Goal: Task Accomplishment & Management: Manage account settings

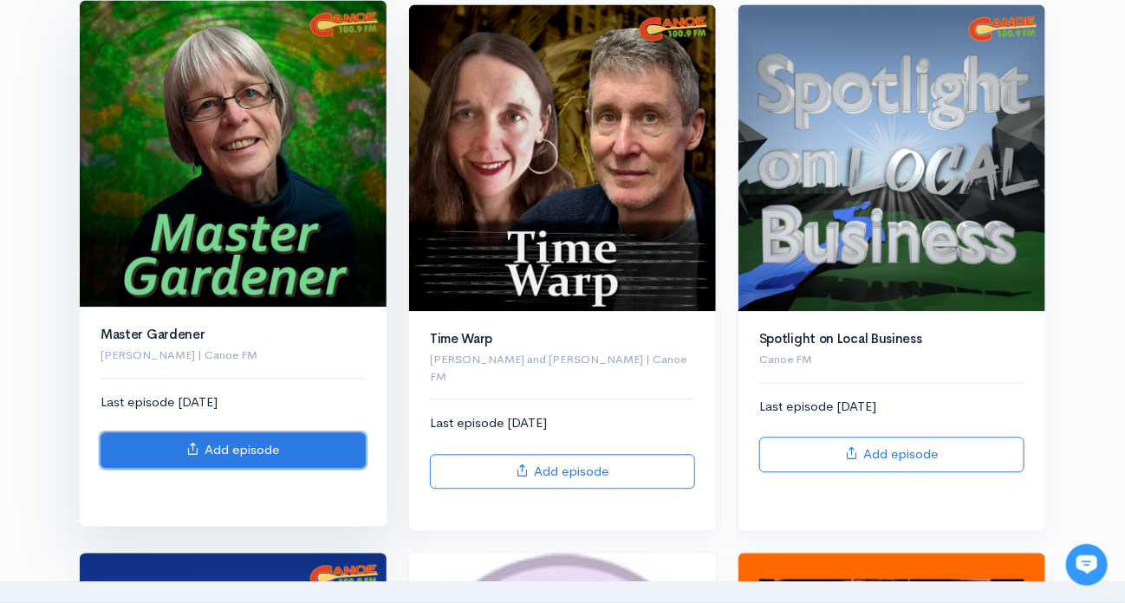
click at [245, 441] on link "Add episode" at bounding box center [233, 451] width 265 height 36
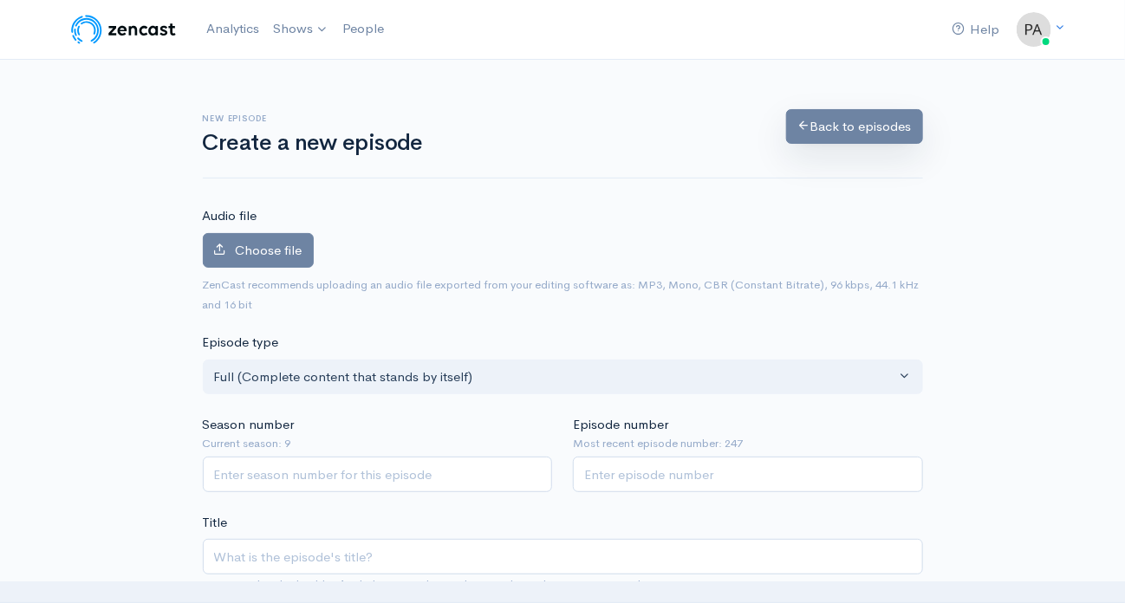
click at [856, 127] on link "Back to episodes" at bounding box center [854, 127] width 137 height 36
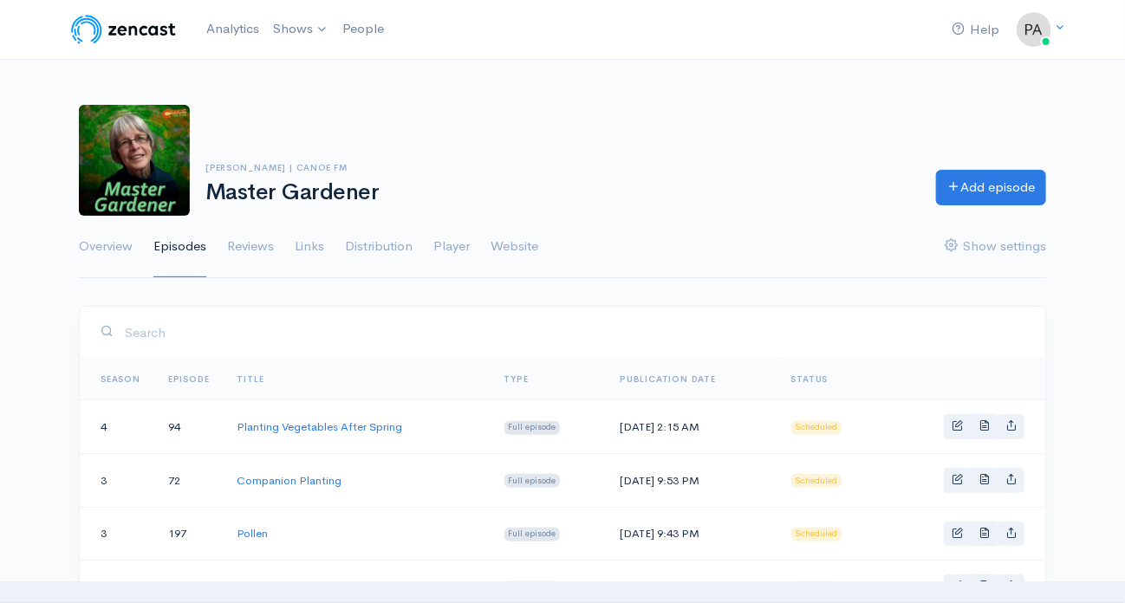
click at [247, 374] on link "Title" at bounding box center [250, 379] width 27 height 11
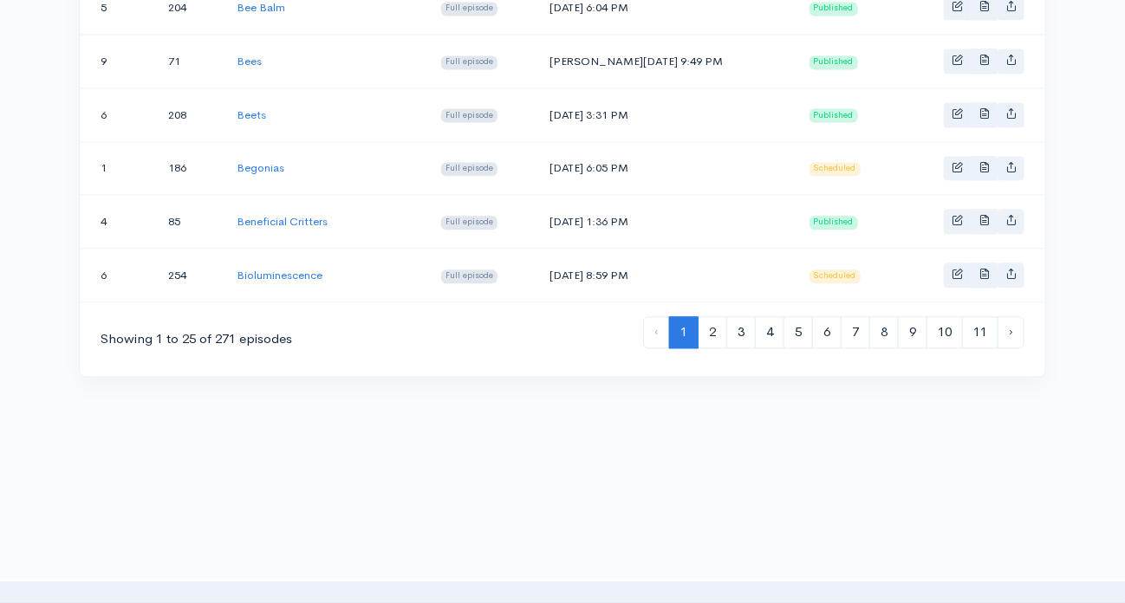
scroll to position [1438, 0]
click at [772, 315] on link "4" at bounding box center [769, 331] width 29 height 32
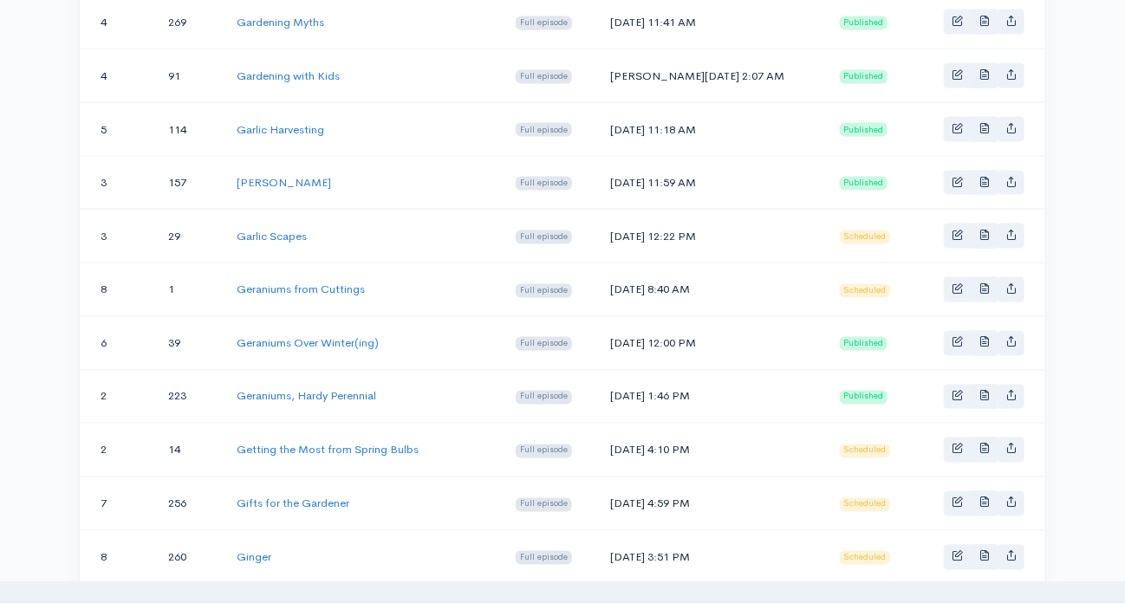
scroll to position [1040, 0]
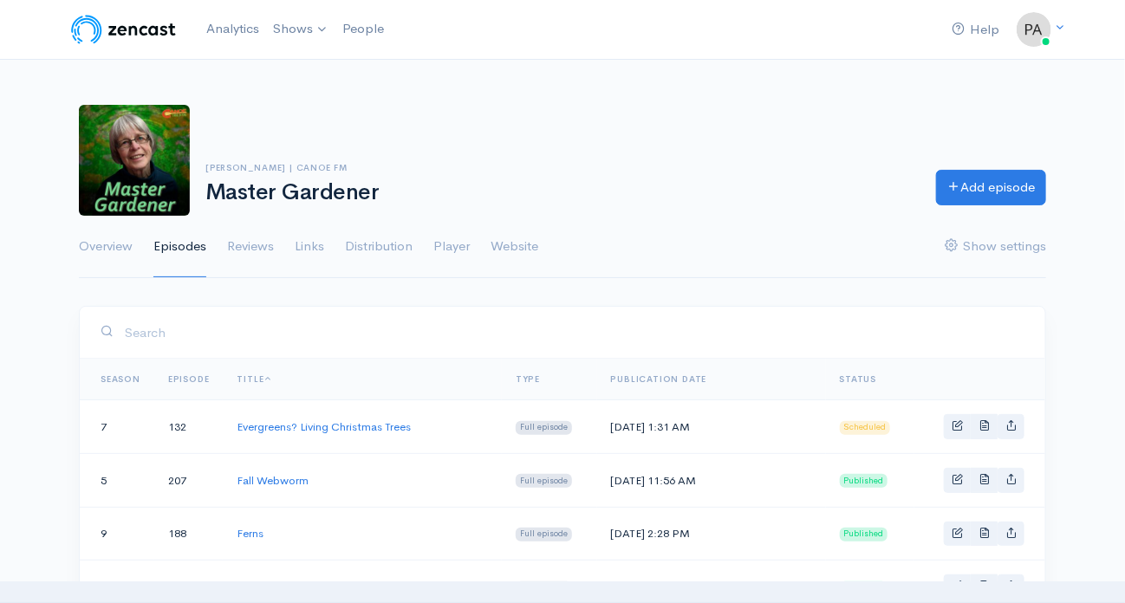
click at [123, 375] on link "Season" at bounding box center [121, 379] width 40 height 11
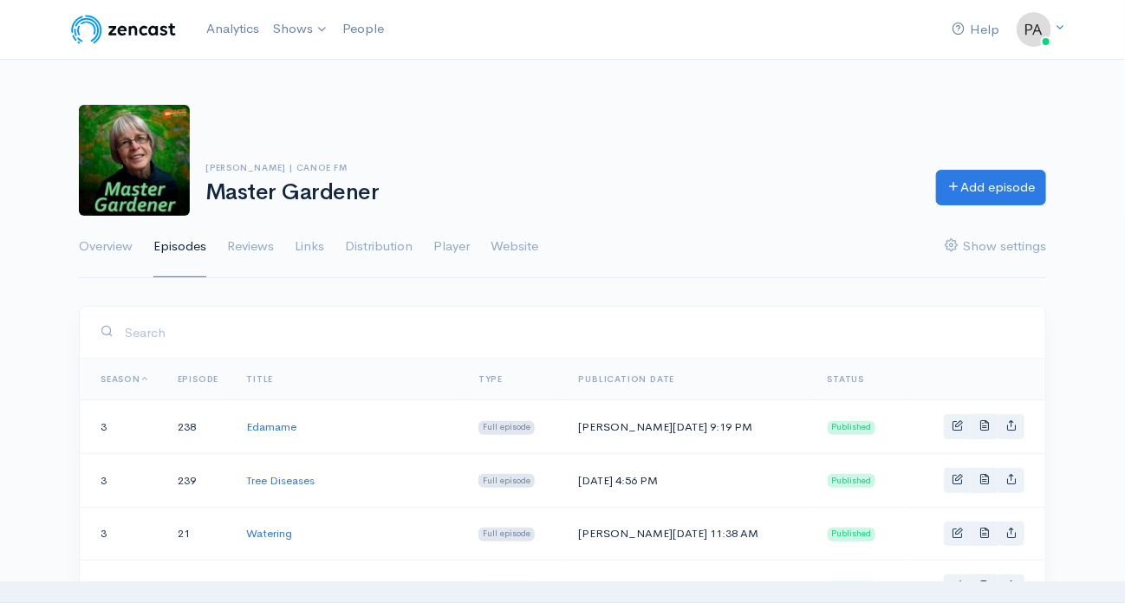
click at [198, 374] on link "Episode" at bounding box center [199, 379] width 42 height 11
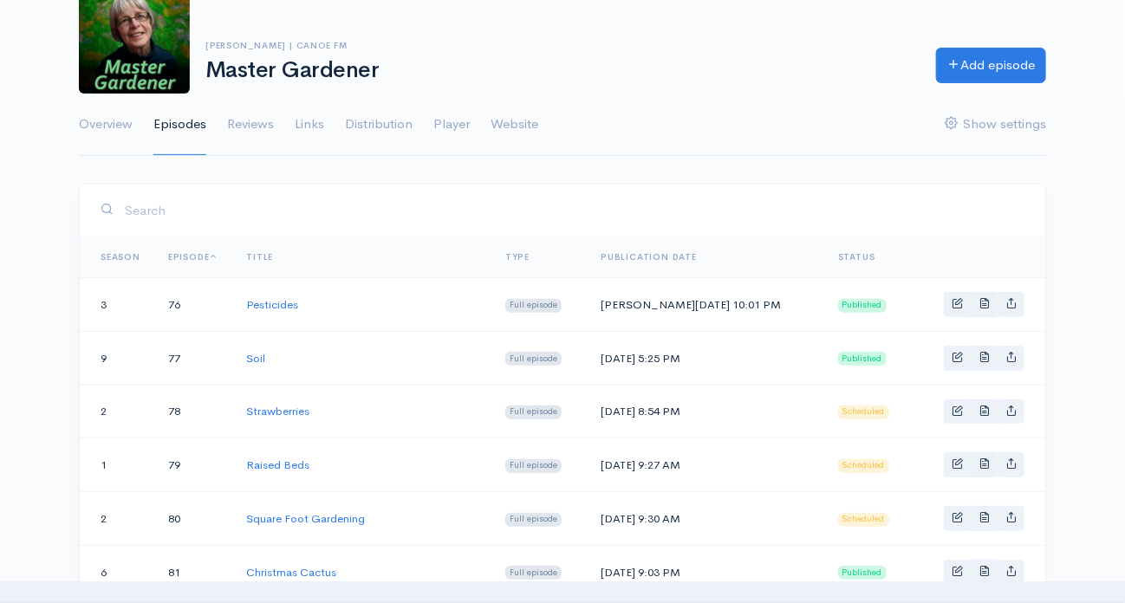
scroll to position [51, 0]
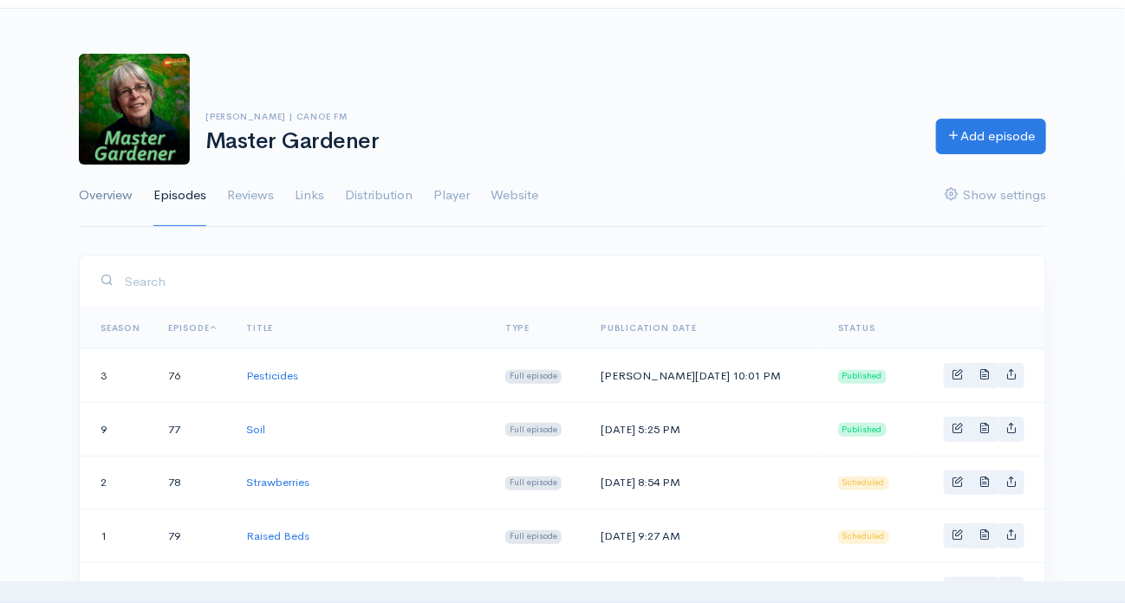
click at [113, 190] on link "Overview" at bounding box center [106, 196] width 54 height 62
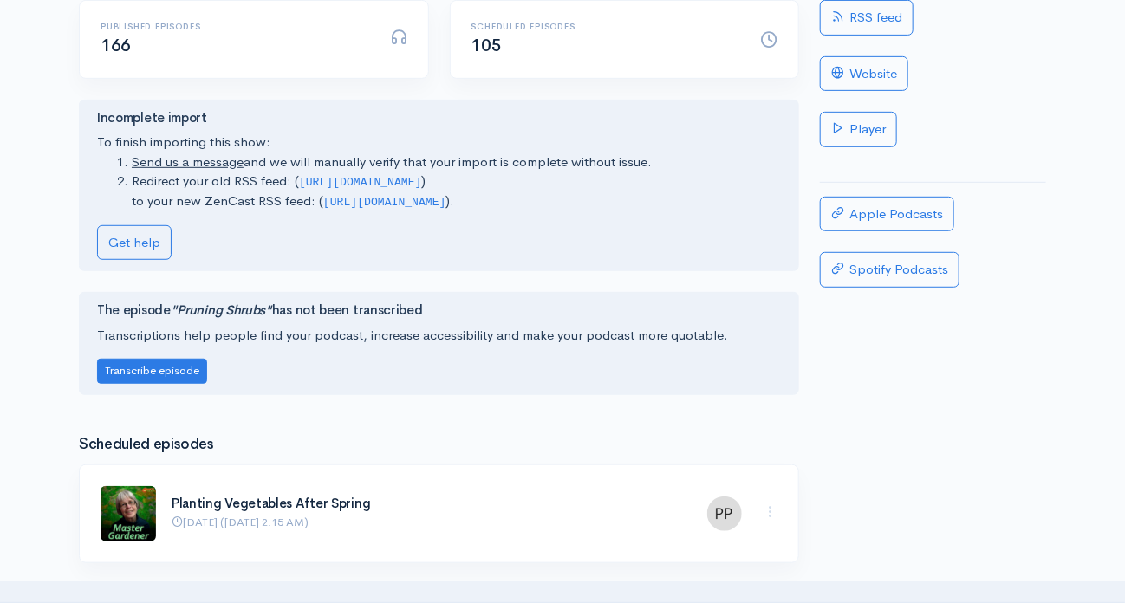
scroll to position [347, 0]
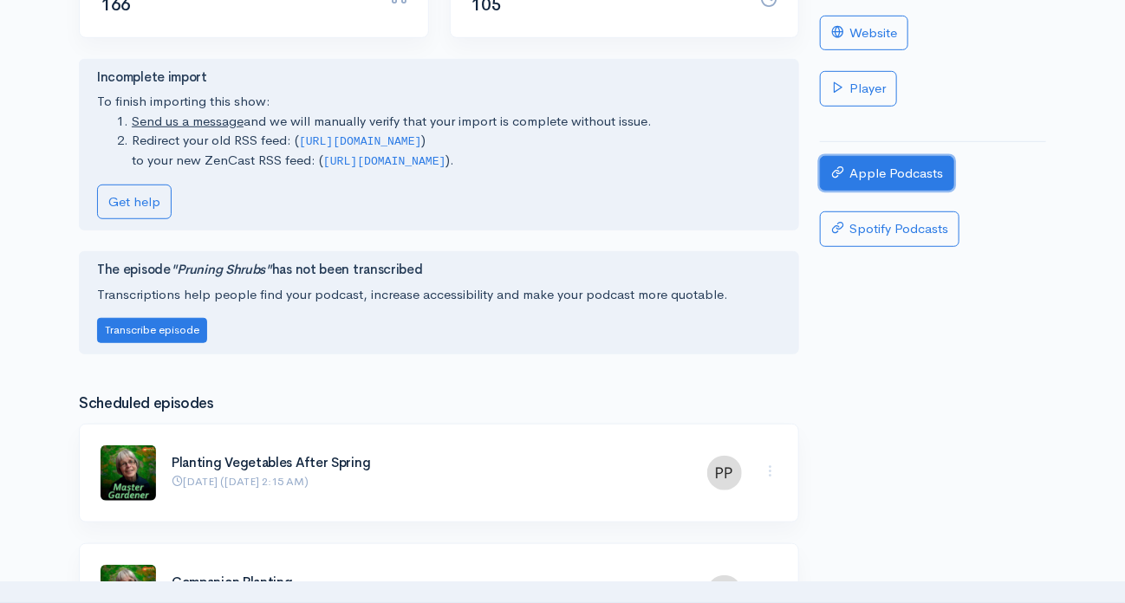
click at [873, 166] on link "Apple Podcasts" at bounding box center [887, 174] width 134 height 36
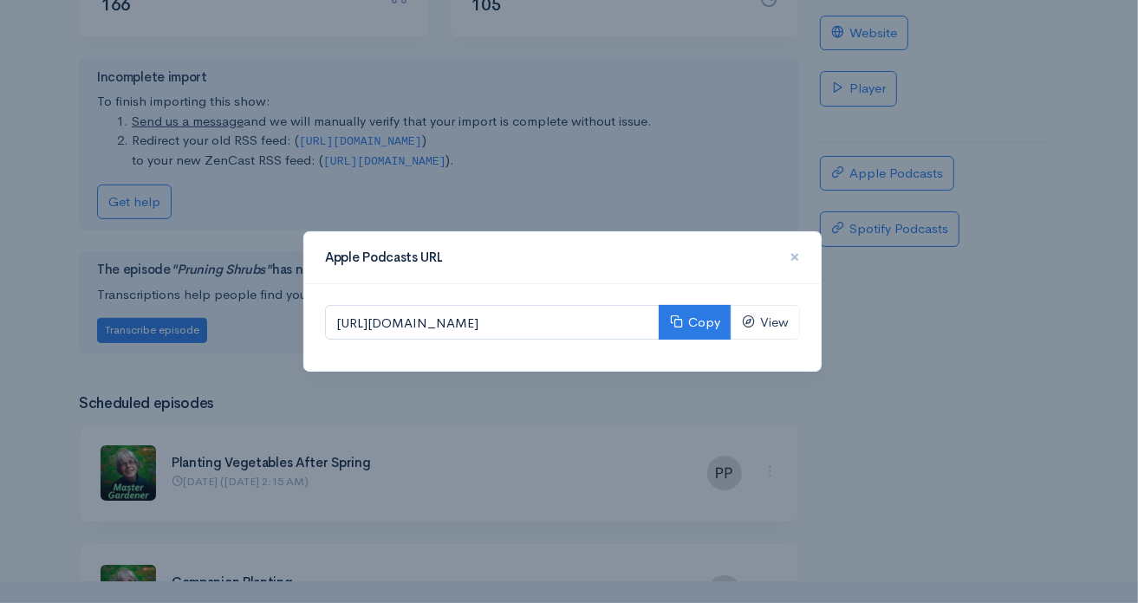
click at [798, 252] on span "×" at bounding box center [795, 256] width 10 height 25
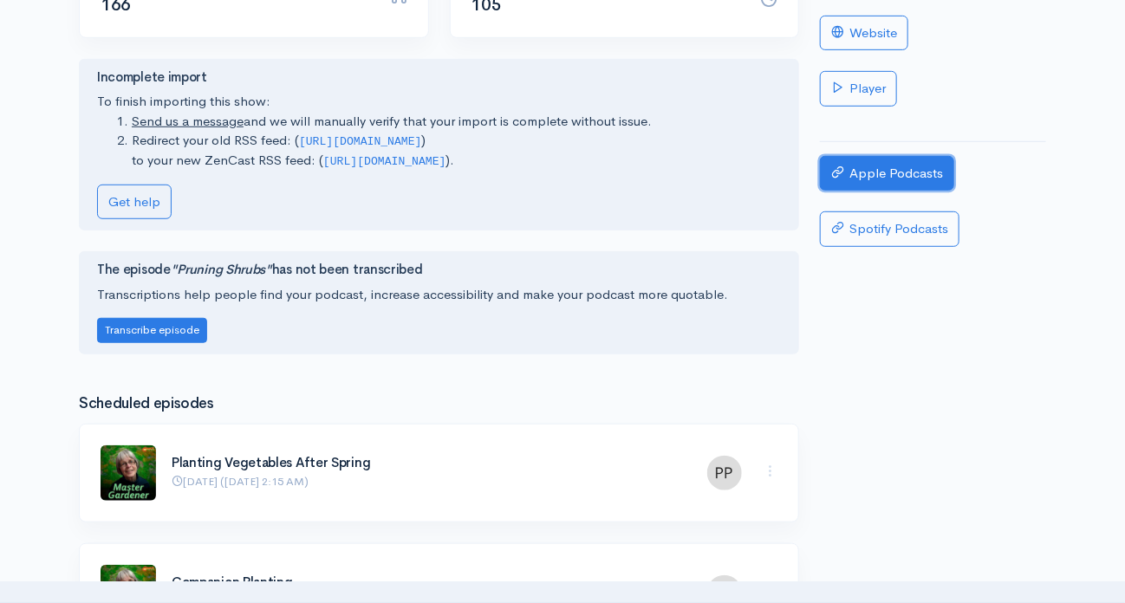
click at [875, 168] on link "Apple Podcasts" at bounding box center [887, 174] width 134 height 36
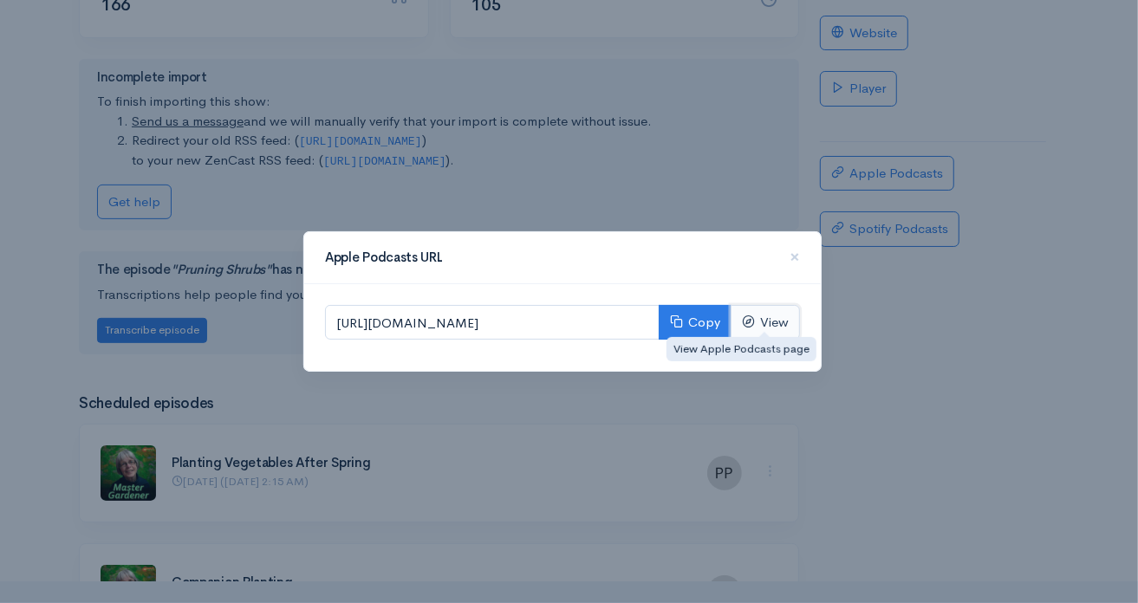
click at [772, 316] on link "View" at bounding box center [765, 323] width 69 height 36
click at [789, 251] on h4 "Apple Podcasts URL" at bounding box center [557, 258] width 465 height 15
click at [794, 260] on span "×" at bounding box center [795, 256] width 10 height 25
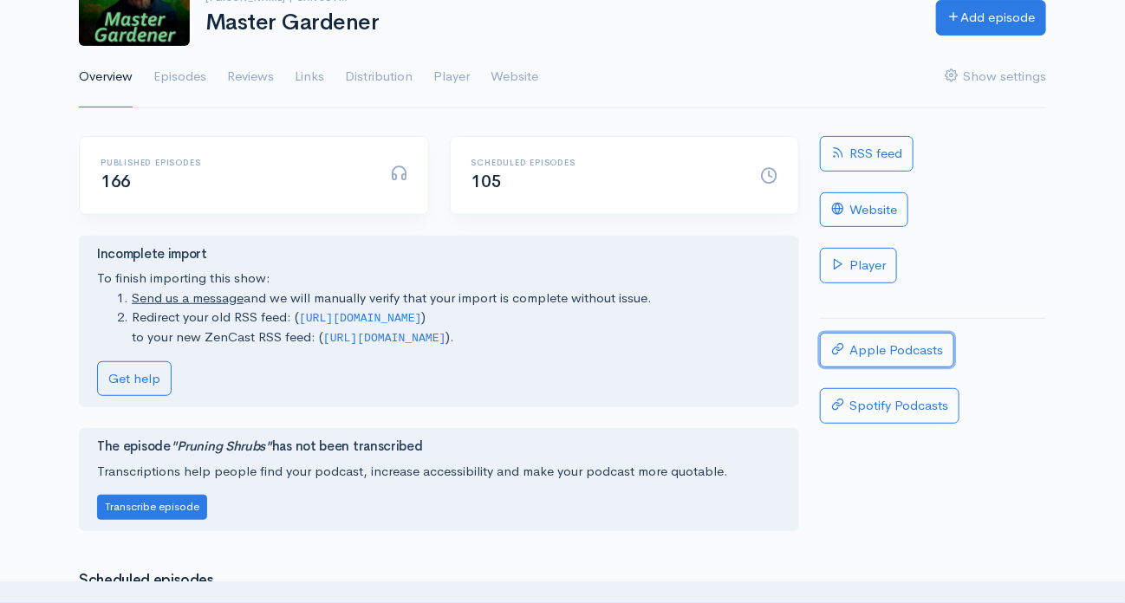
scroll to position [173, 0]
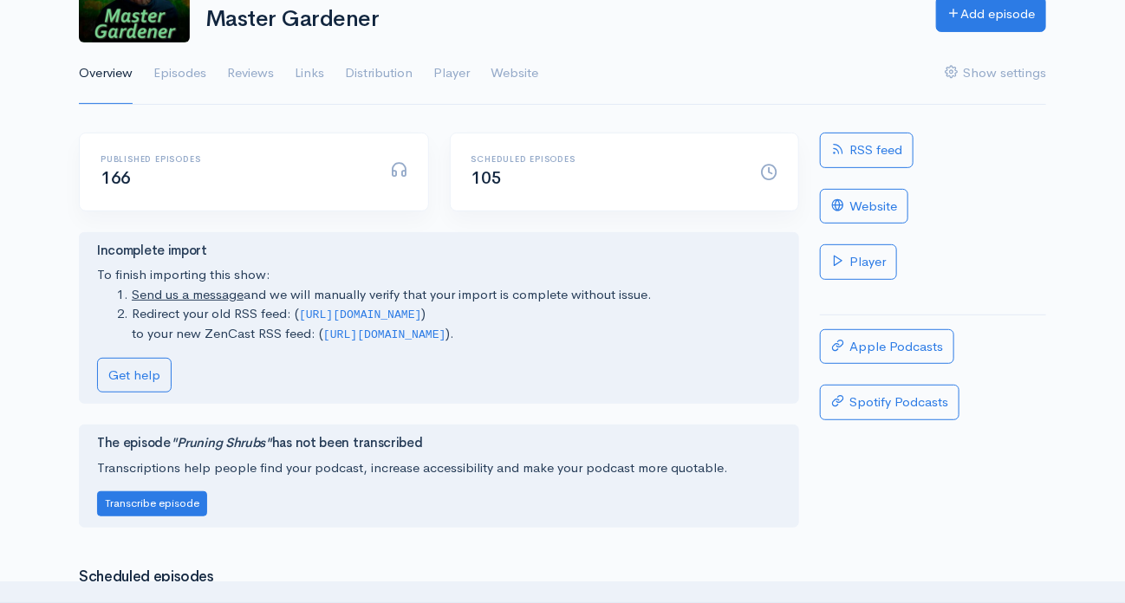
click at [249, 173] on div "Published episodes 166" at bounding box center [235, 172] width 290 height 36
click at [135, 165] on div "Published episodes 166" at bounding box center [235, 172] width 290 height 36
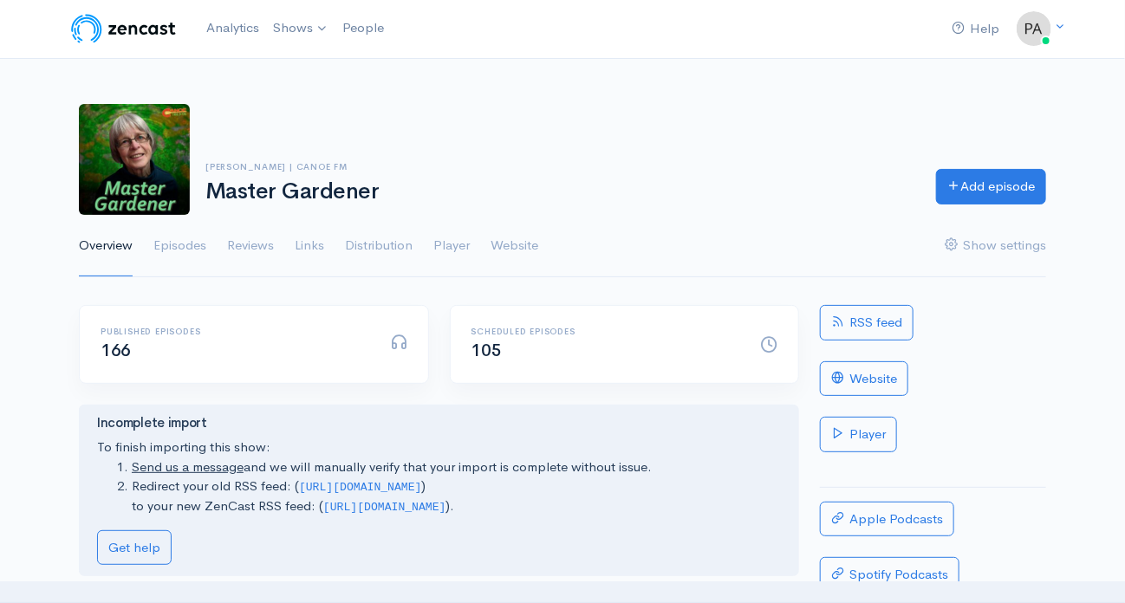
scroll to position [0, 0]
click at [116, 172] on img at bounding box center [134, 160] width 111 height 111
click at [255, 193] on h1 "Master Gardener" at bounding box center [560, 192] width 710 height 25
click at [187, 244] on link "Episodes" at bounding box center [179, 247] width 53 height 62
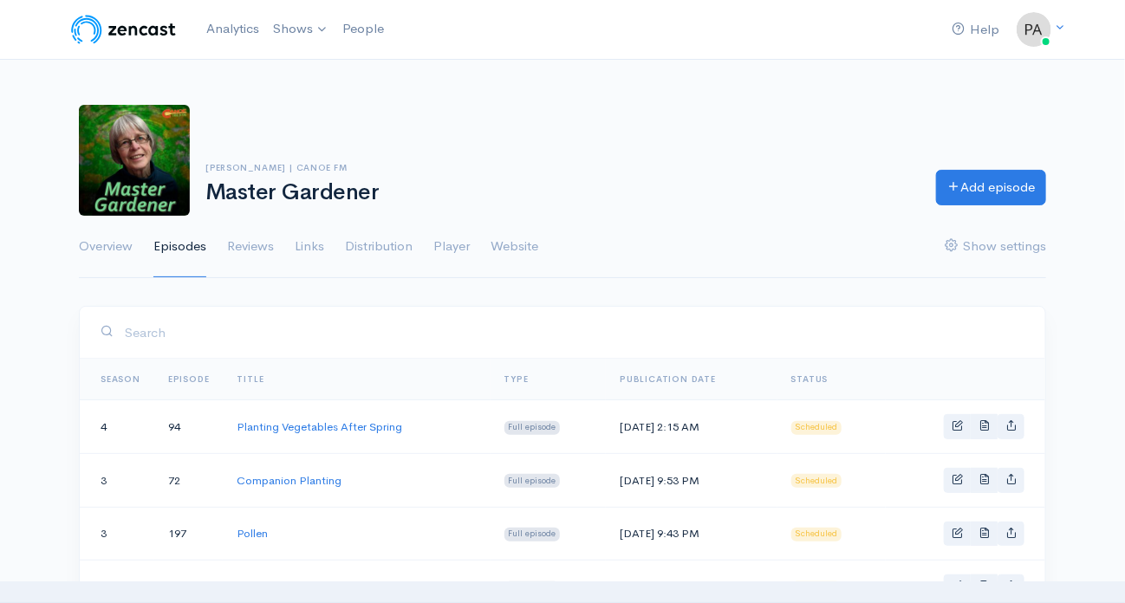
click at [829, 375] on span "Status" at bounding box center [810, 379] width 37 height 11
click at [824, 376] on span "Status" at bounding box center [810, 379] width 37 height 11
click at [829, 378] on span "Status" at bounding box center [810, 379] width 37 height 11
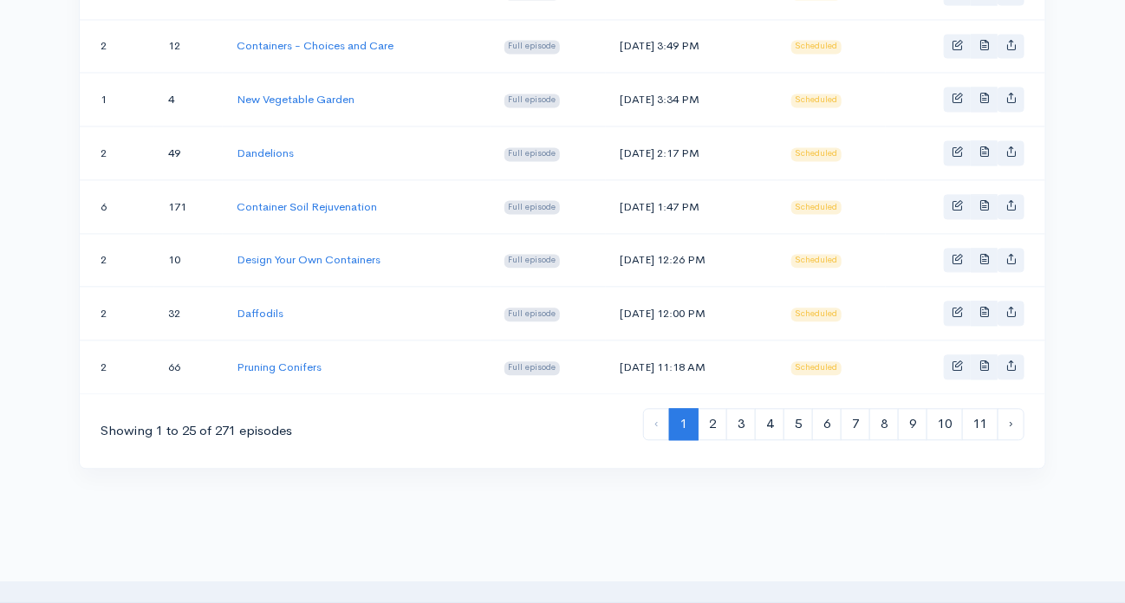
scroll to position [1387, 0]
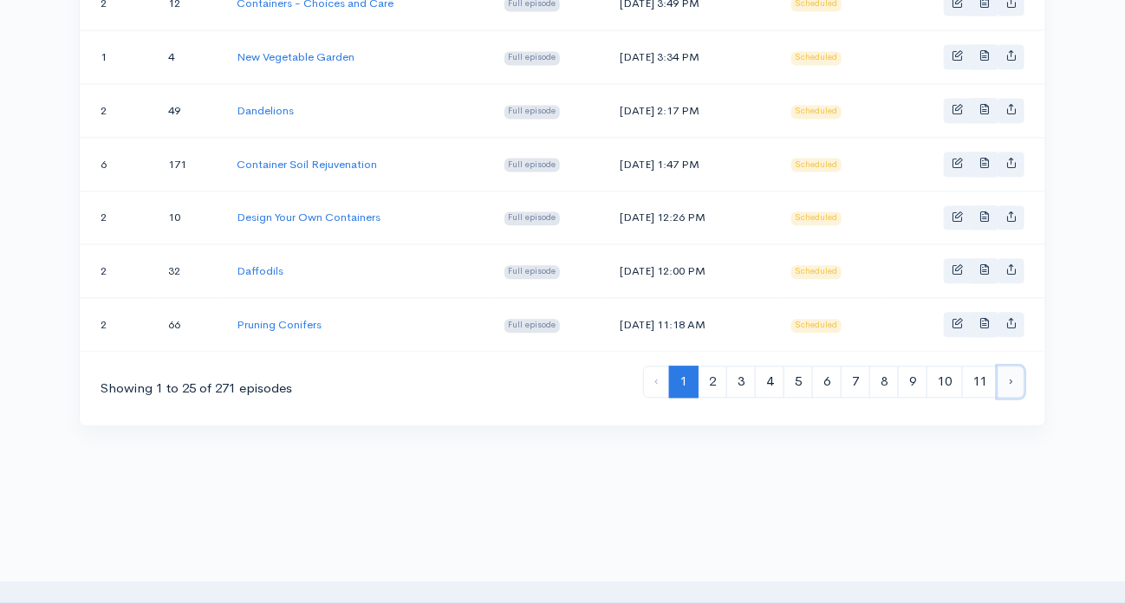
click at [1009, 366] on link "›" at bounding box center [1011, 382] width 27 height 32
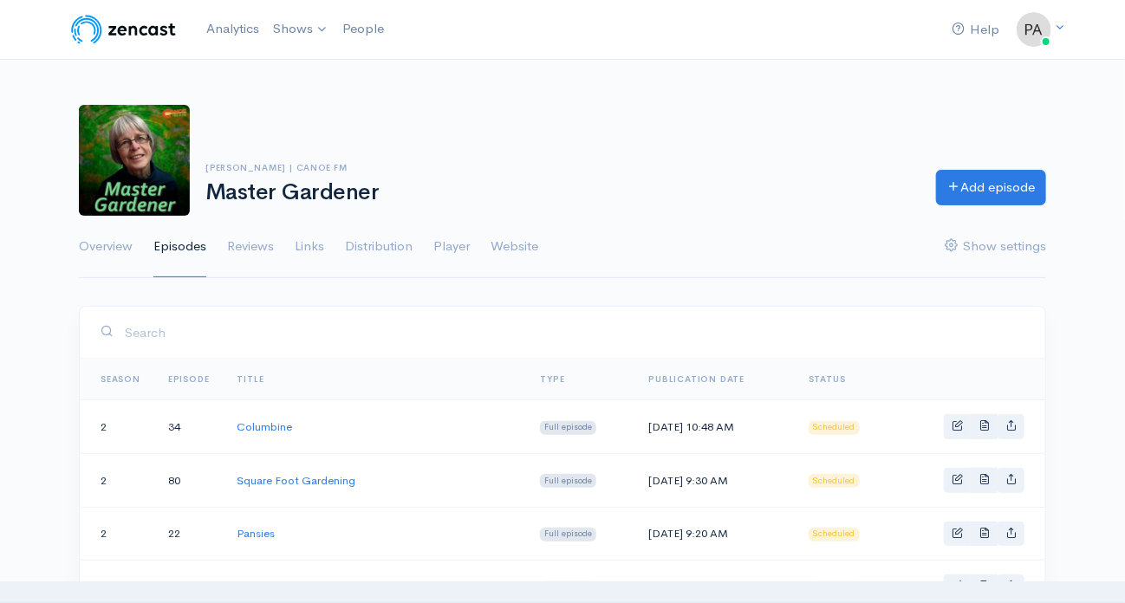
click at [176, 243] on link "Episodes" at bounding box center [179, 247] width 53 height 62
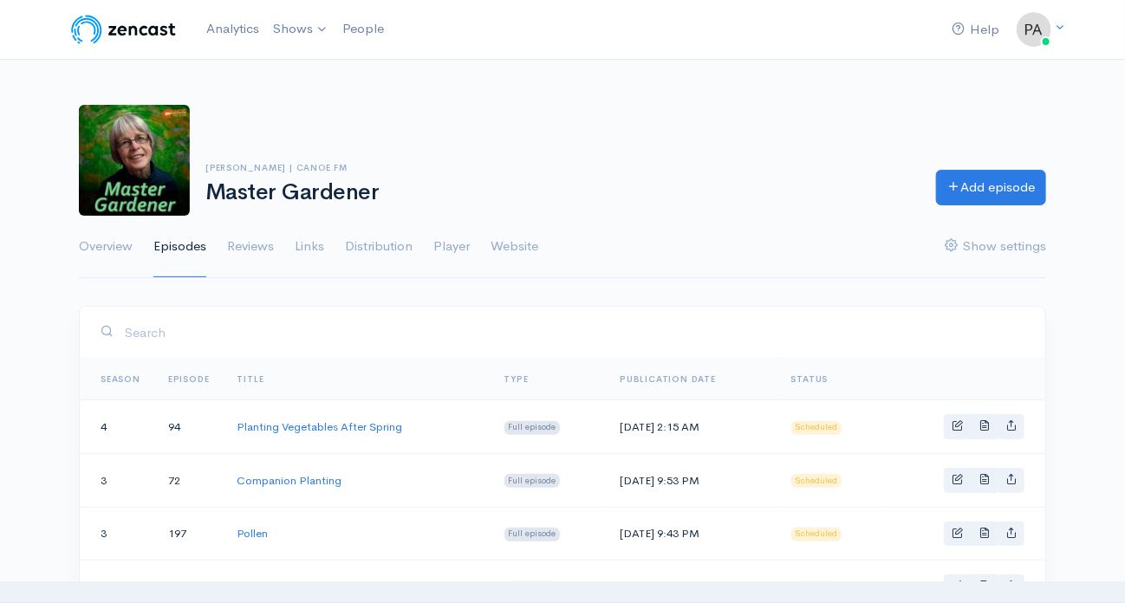
click at [829, 381] on span "Status" at bounding box center [810, 379] width 37 height 11
click at [987, 244] on link "Show settings" at bounding box center [995, 247] width 101 height 62
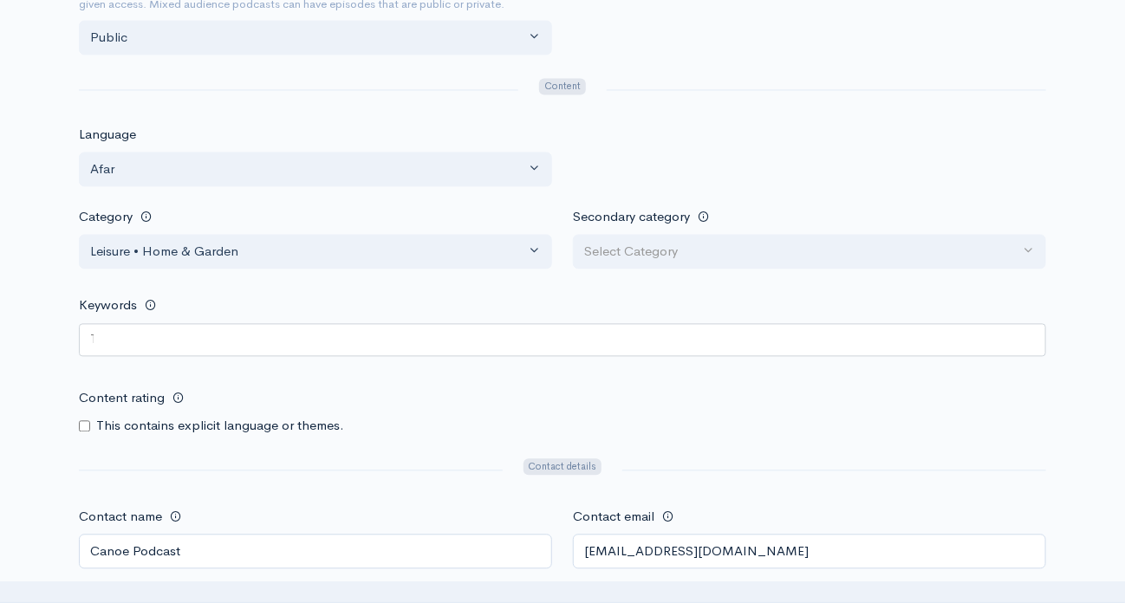
scroll to position [1300, 0]
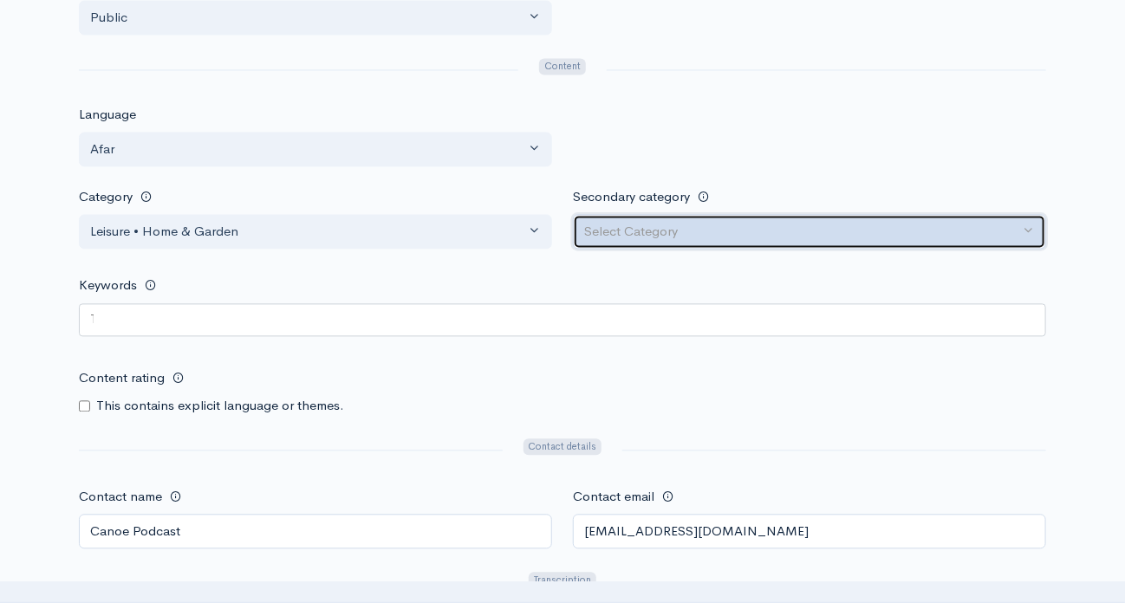
click at [631, 224] on div "Select Category" at bounding box center [801, 232] width 435 height 20
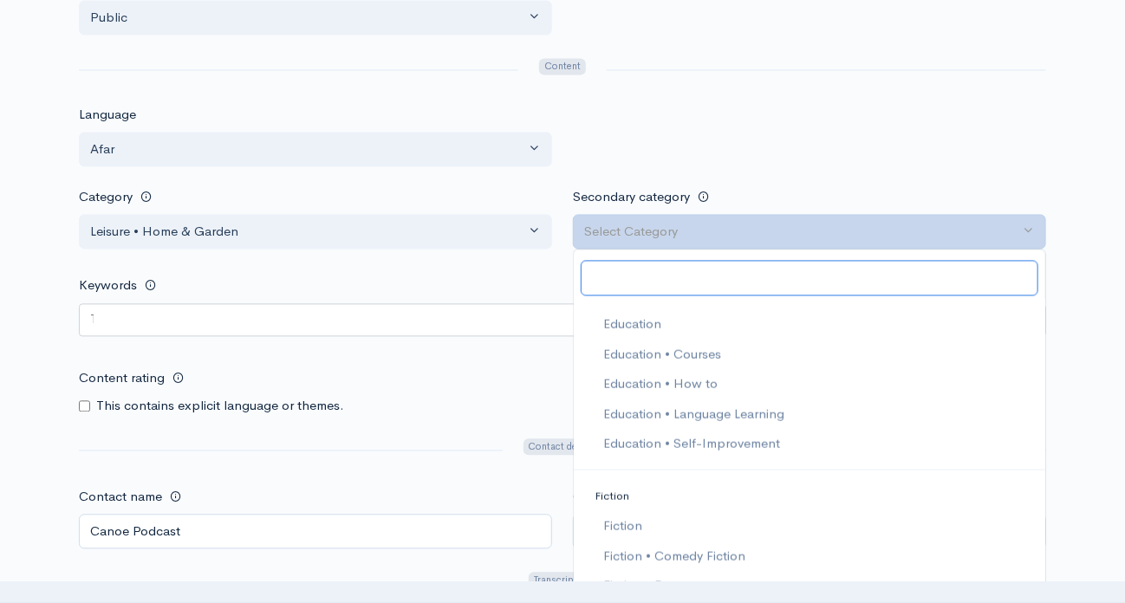
scroll to position [744, 0]
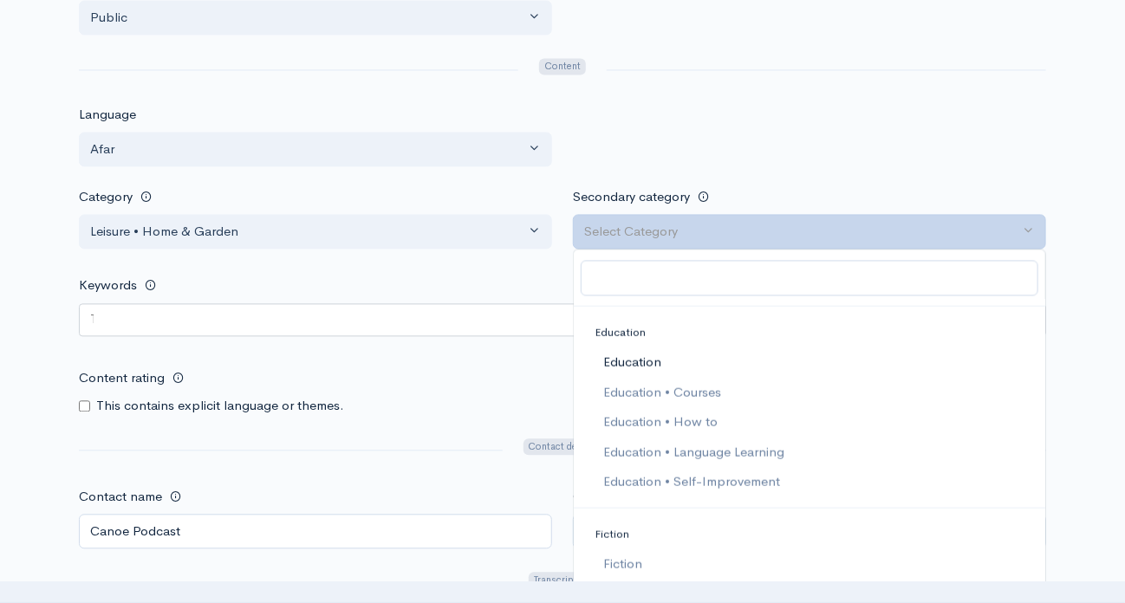
click at [616, 355] on span "Education" at bounding box center [632, 362] width 58 height 20
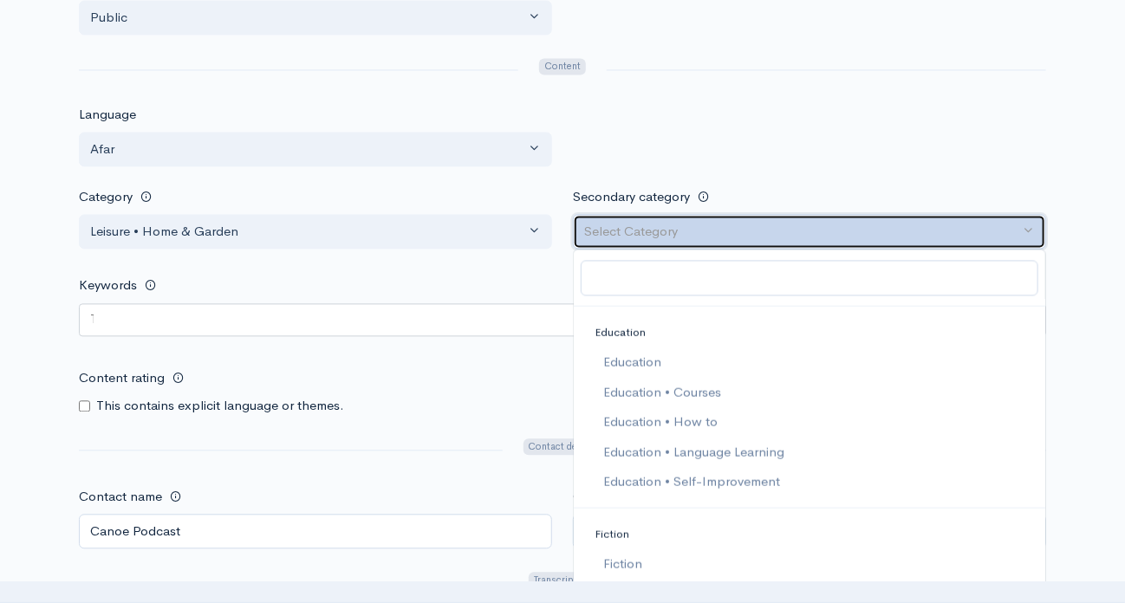
select select "Education"
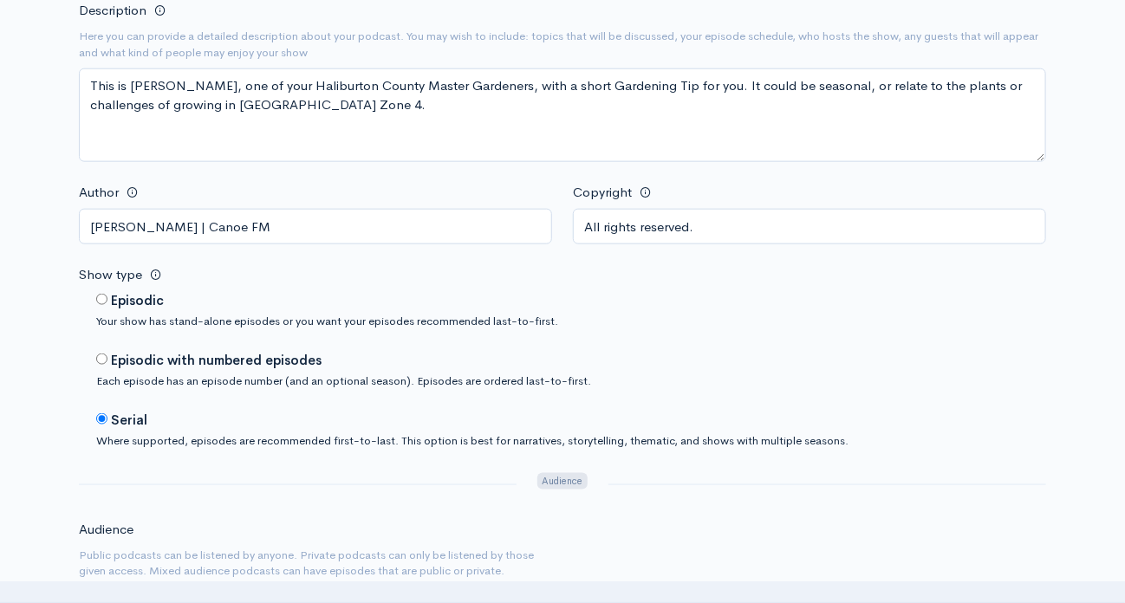
scroll to position [520, 0]
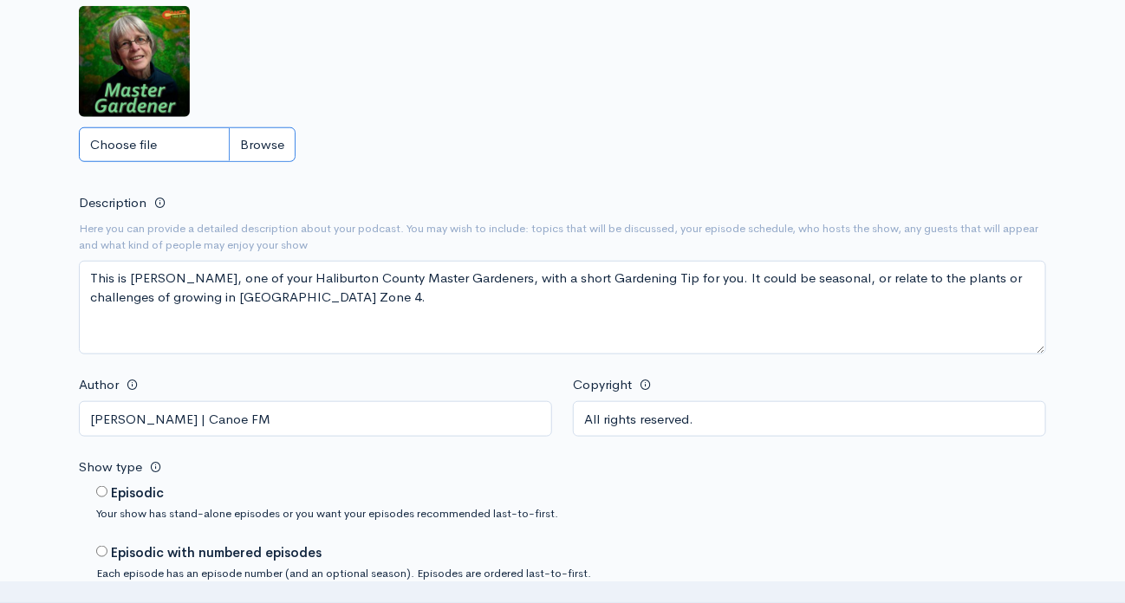
click at [123, 139] on input "Choose file" at bounding box center [187, 145] width 217 height 36
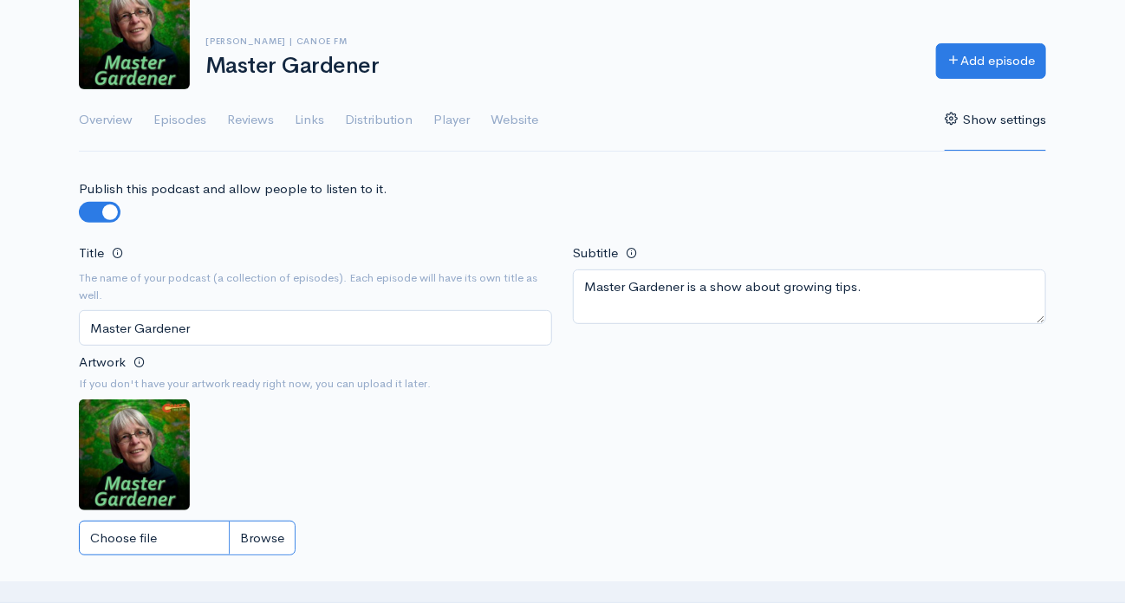
scroll to position [87, 0]
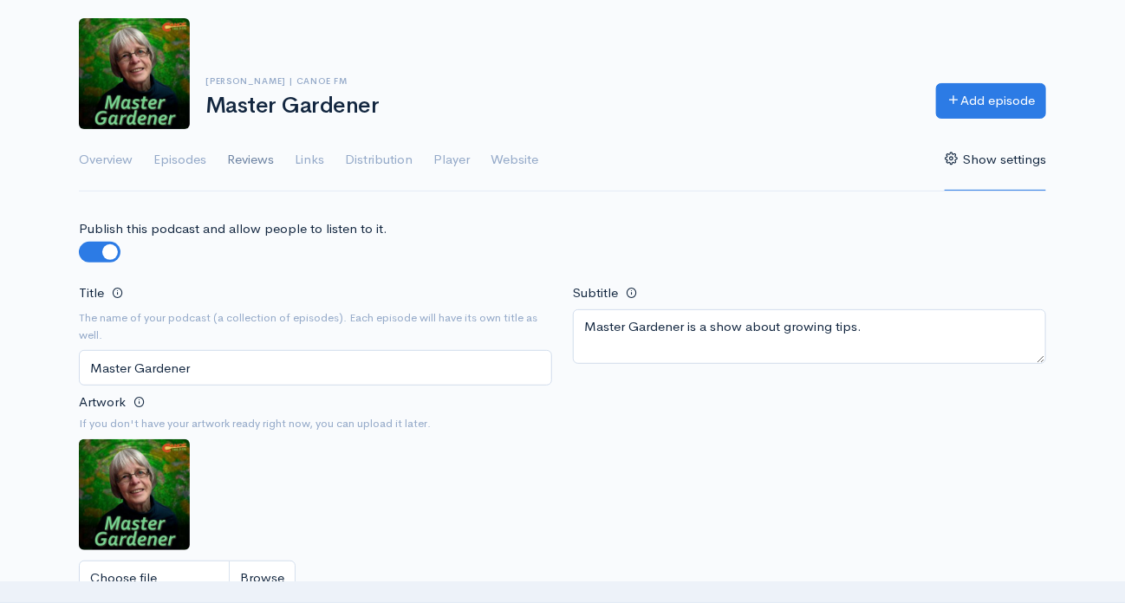
click at [250, 156] on link "Reviews" at bounding box center [250, 160] width 47 height 62
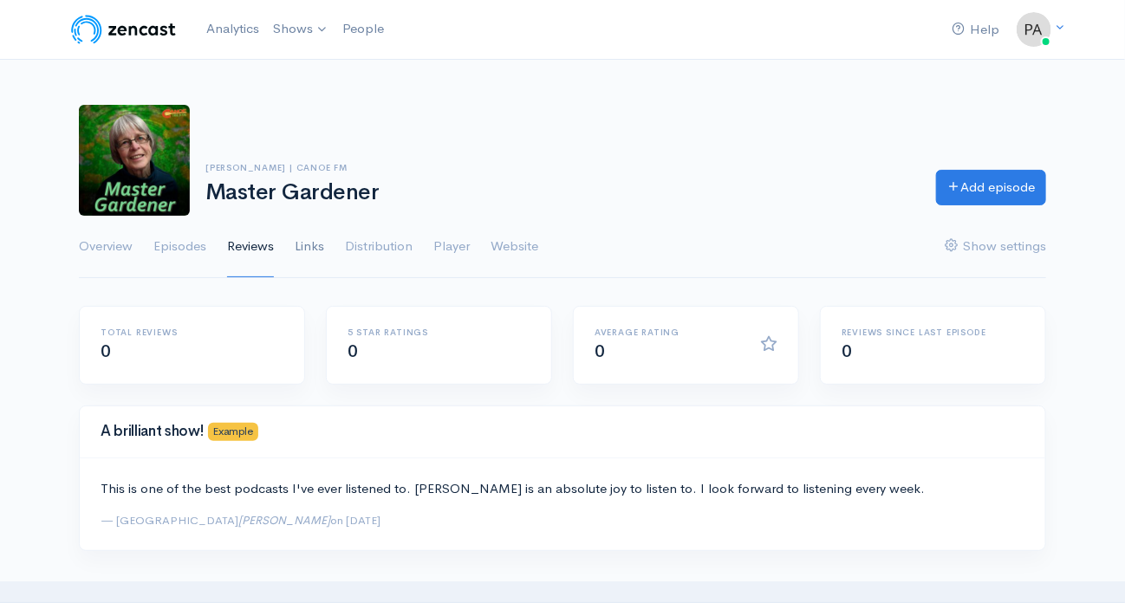
click at [311, 244] on link "Links" at bounding box center [309, 247] width 29 height 62
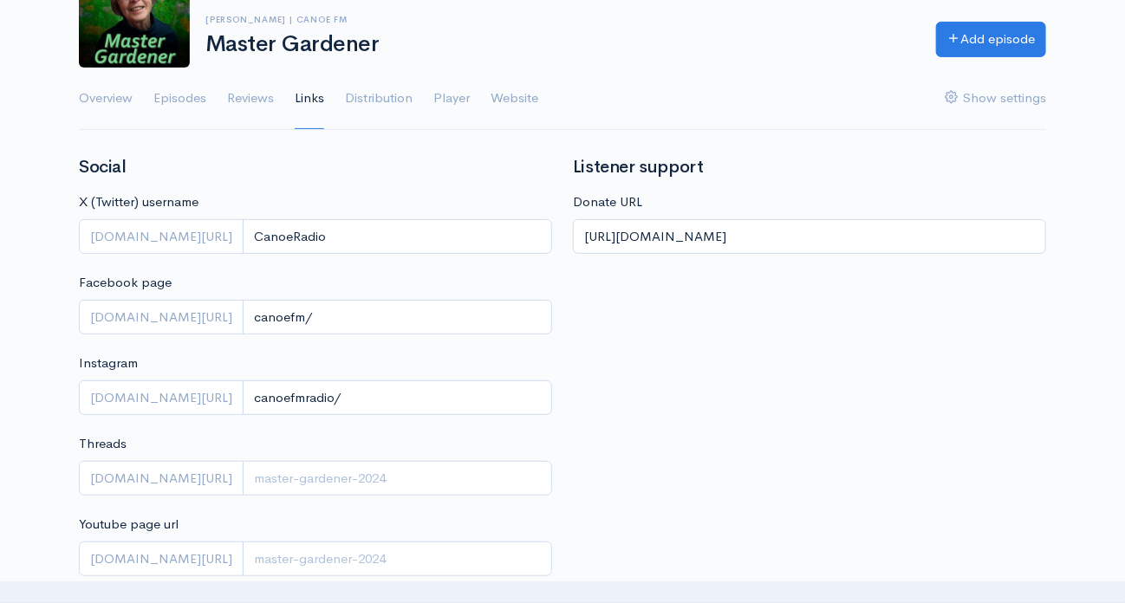
scroll to position [87, 0]
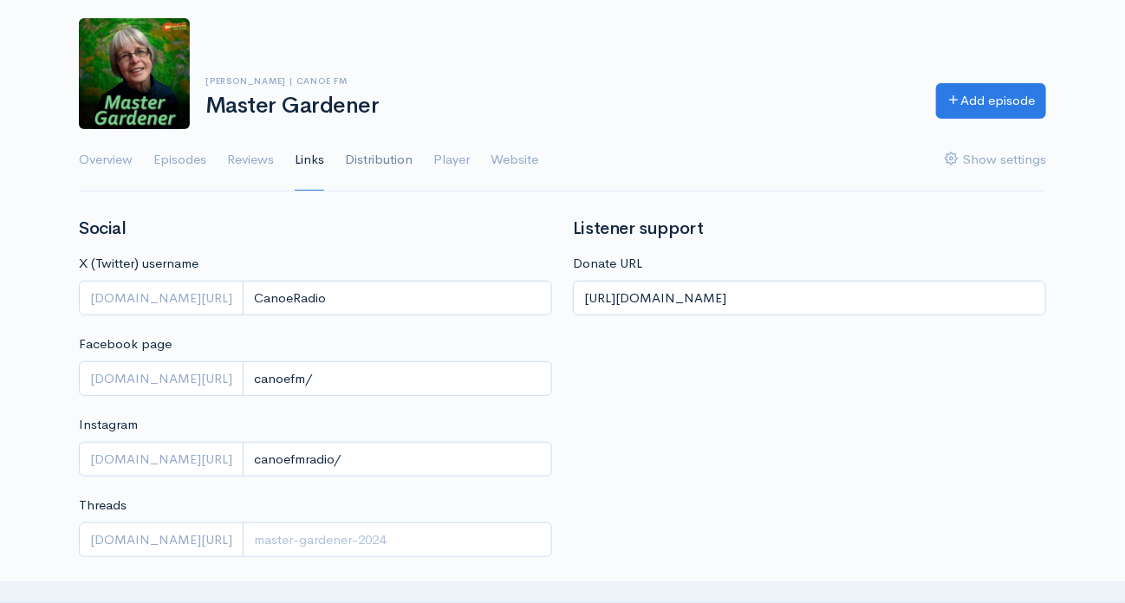
click at [378, 156] on link "Distribution" at bounding box center [379, 160] width 68 height 62
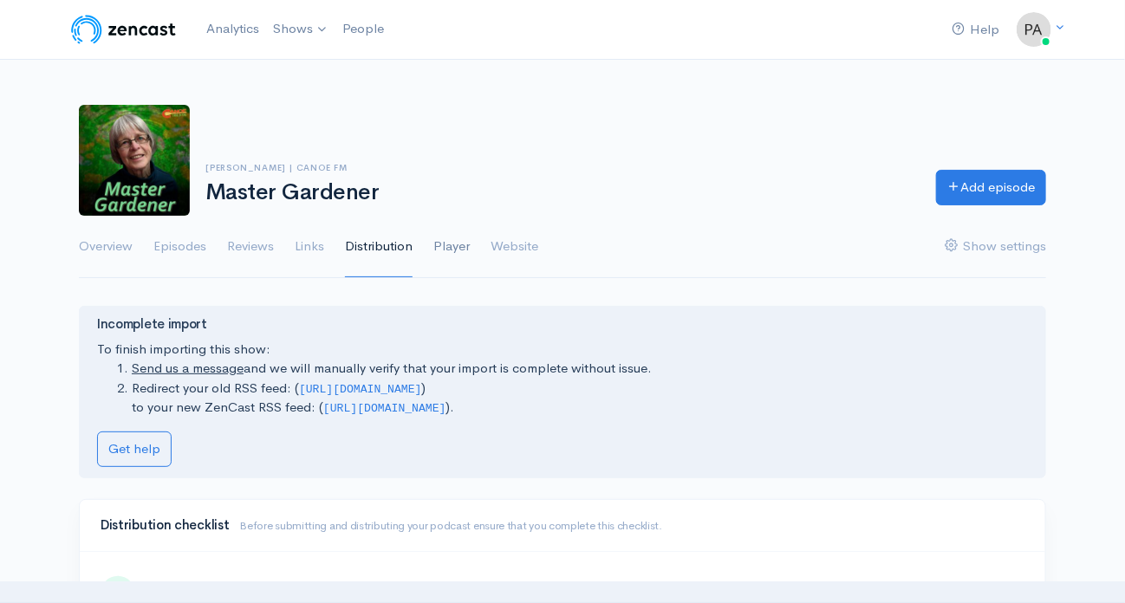
click at [452, 244] on link "Player" at bounding box center [451, 247] width 36 height 62
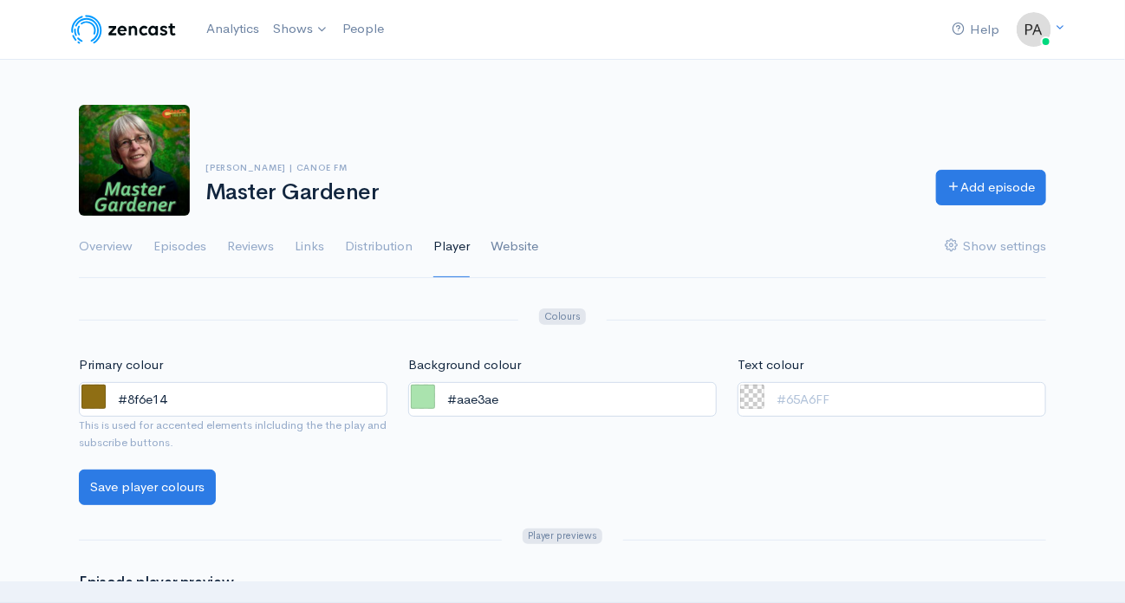
click at [525, 241] on link "Website" at bounding box center [515, 247] width 48 height 62
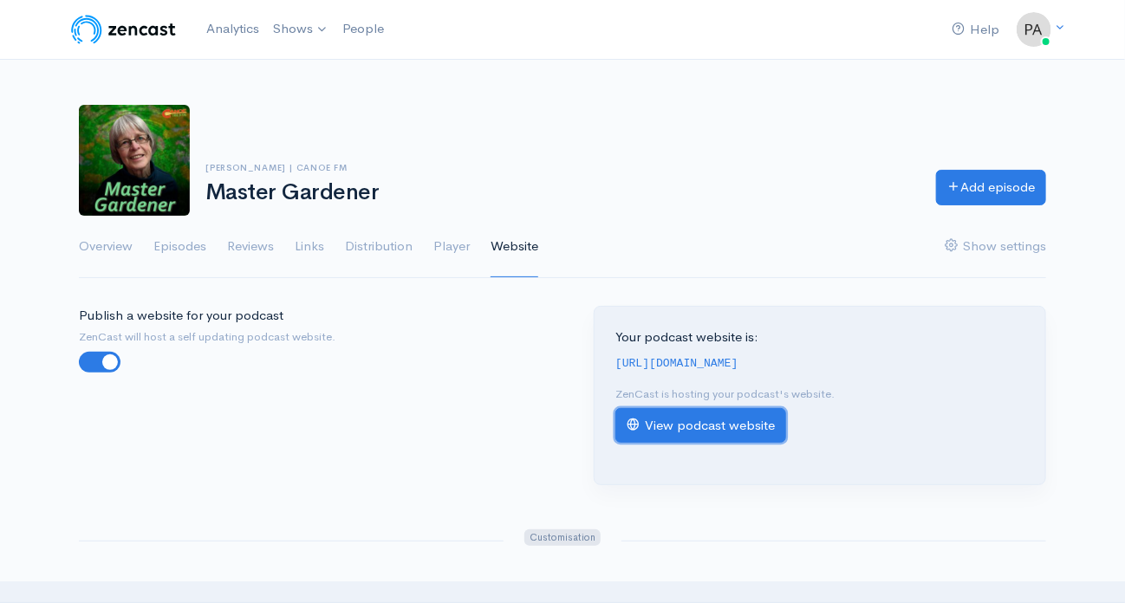
click at [706, 420] on link "View podcast website" at bounding box center [701, 426] width 171 height 36
click at [238, 24] on link "Analytics" at bounding box center [232, 28] width 67 height 37
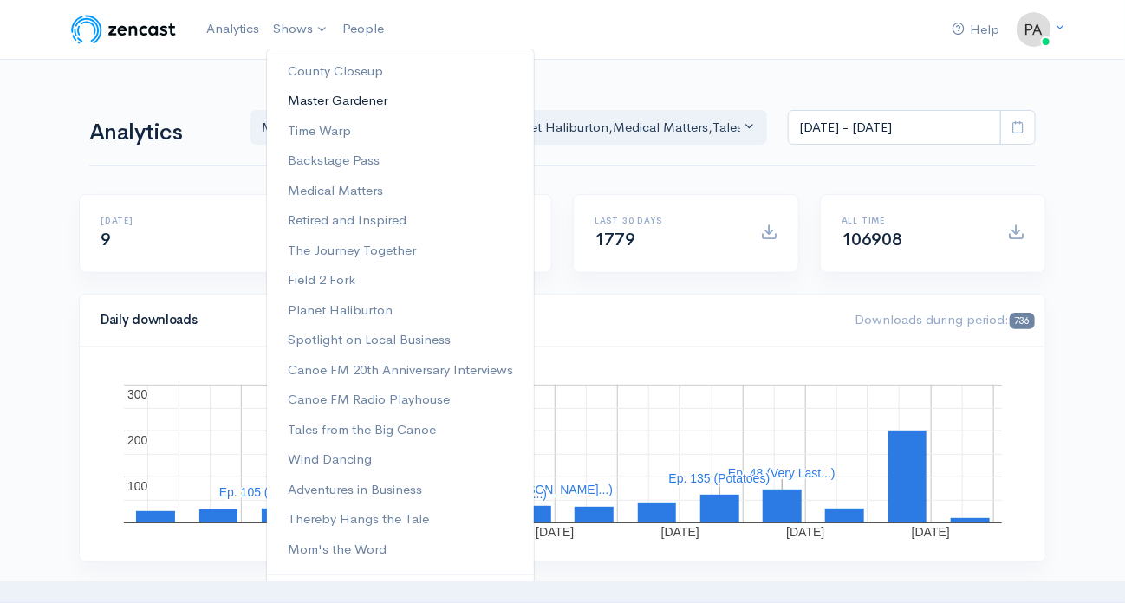
click at [309, 98] on link "Master Gardener" at bounding box center [400, 101] width 267 height 30
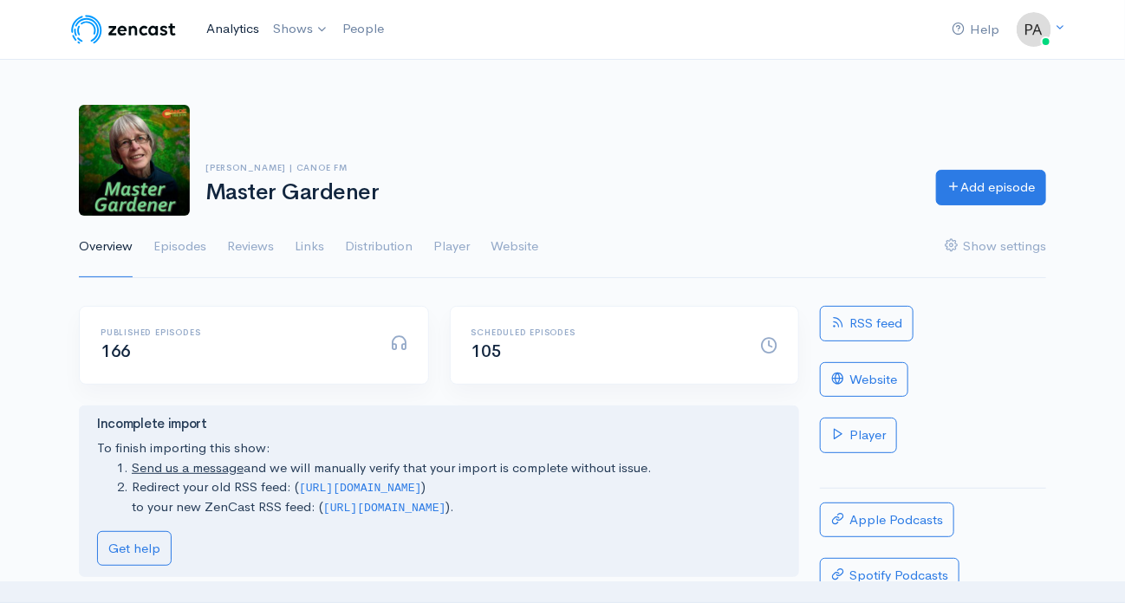
click at [230, 26] on link "Analytics" at bounding box center [232, 28] width 67 height 37
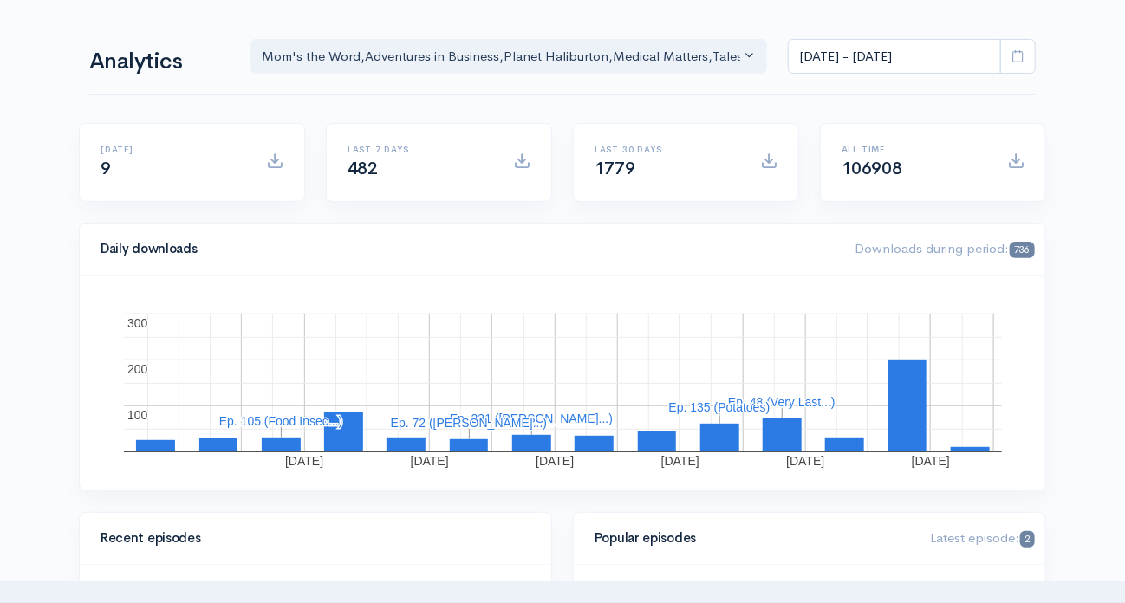
scroll to position [173, 0]
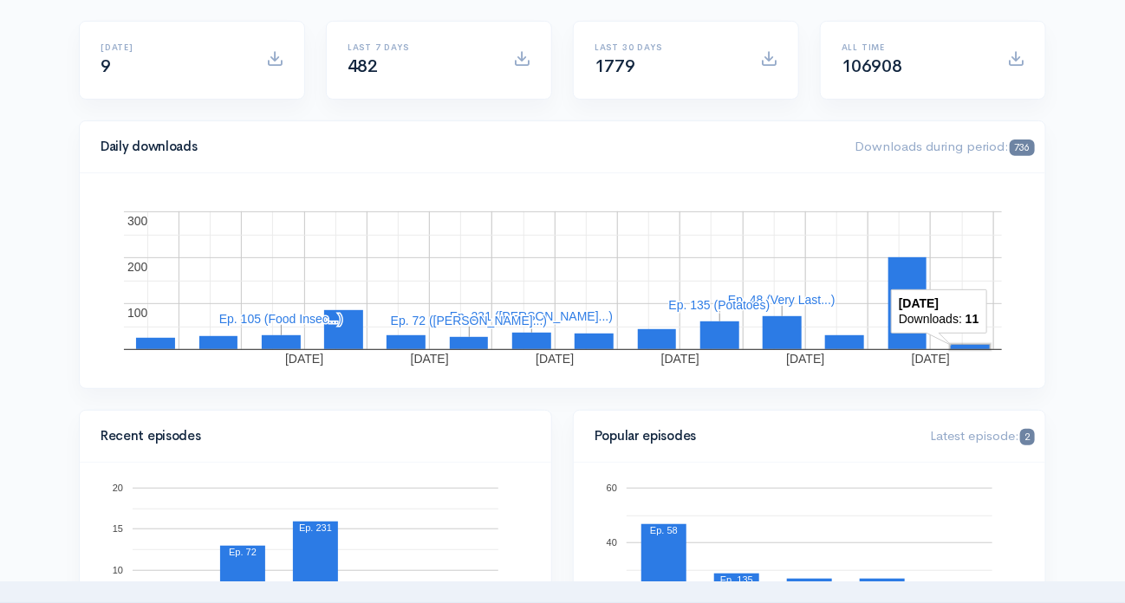
click at [975, 345] on rect "A chart." at bounding box center [970, 347] width 39 height 4
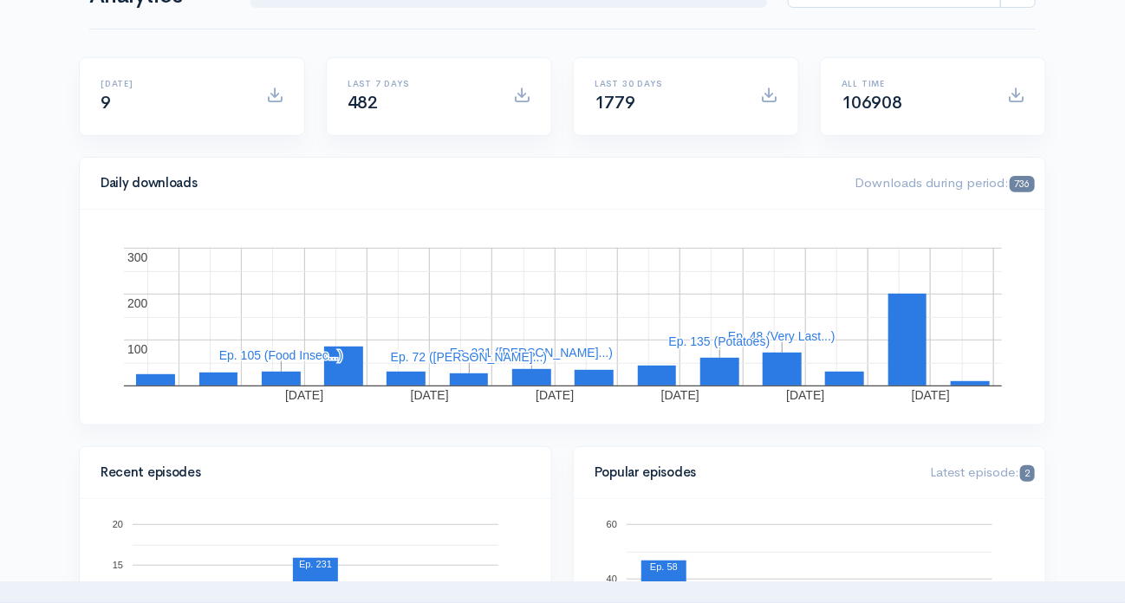
scroll to position [0, 0]
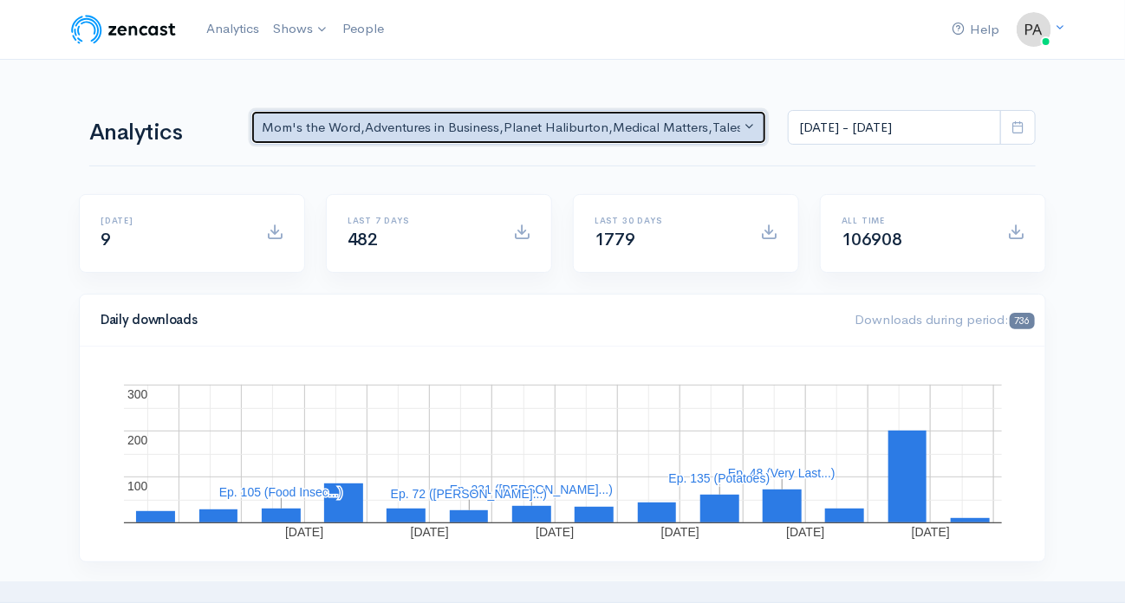
click at [749, 126] on button "Mom's the Word , Adventures in Business , Planet Haliburton , Medical Matters ,…" at bounding box center [509, 128] width 517 height 36
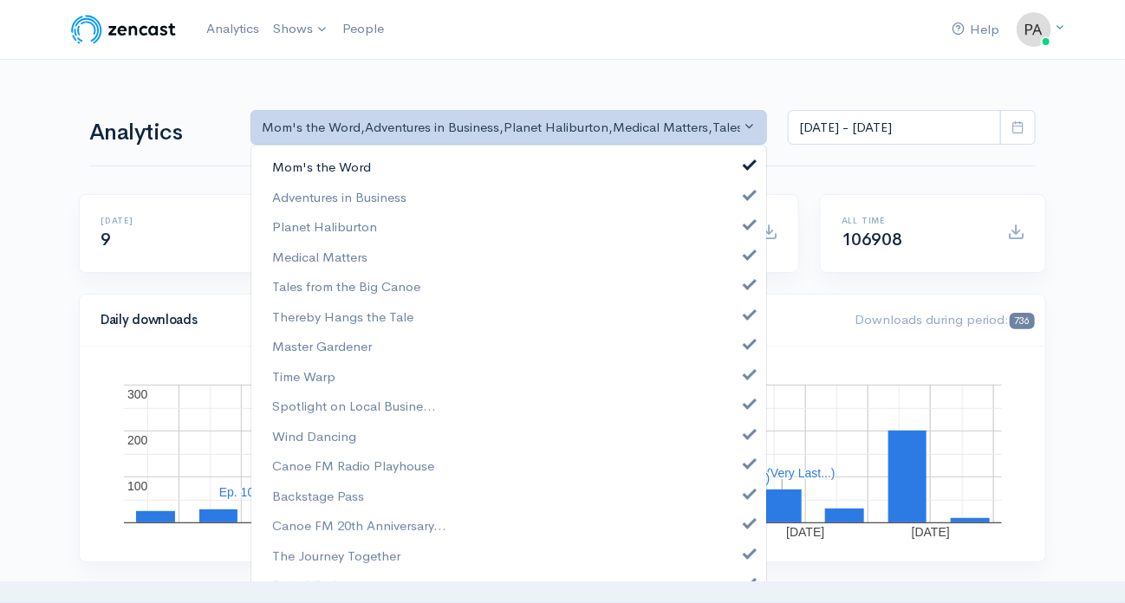
drag, startPoint x: 741, startPoint y: 161, endPoint x: 740, endPoint y: 179, distance: 18.2
click at [740, 166] on link "Mom's the Word" at bounding box center [508, 168] width 515 height 30
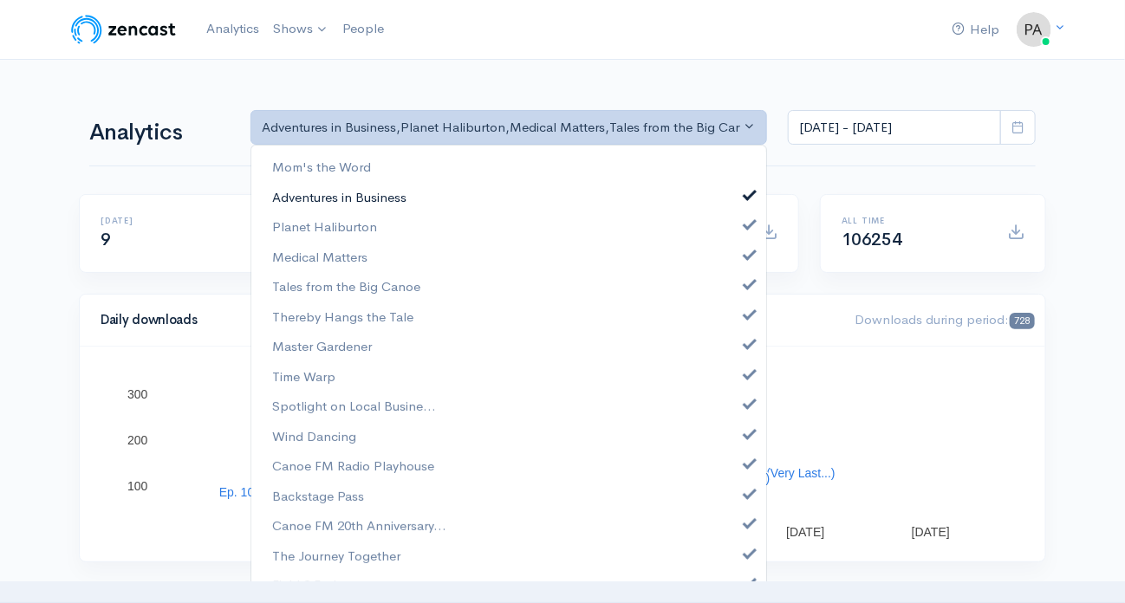
drag, startPoint x: 739, startPoint y: 186, endPoint x: 741, endPoint y: 209, distance: 22.7
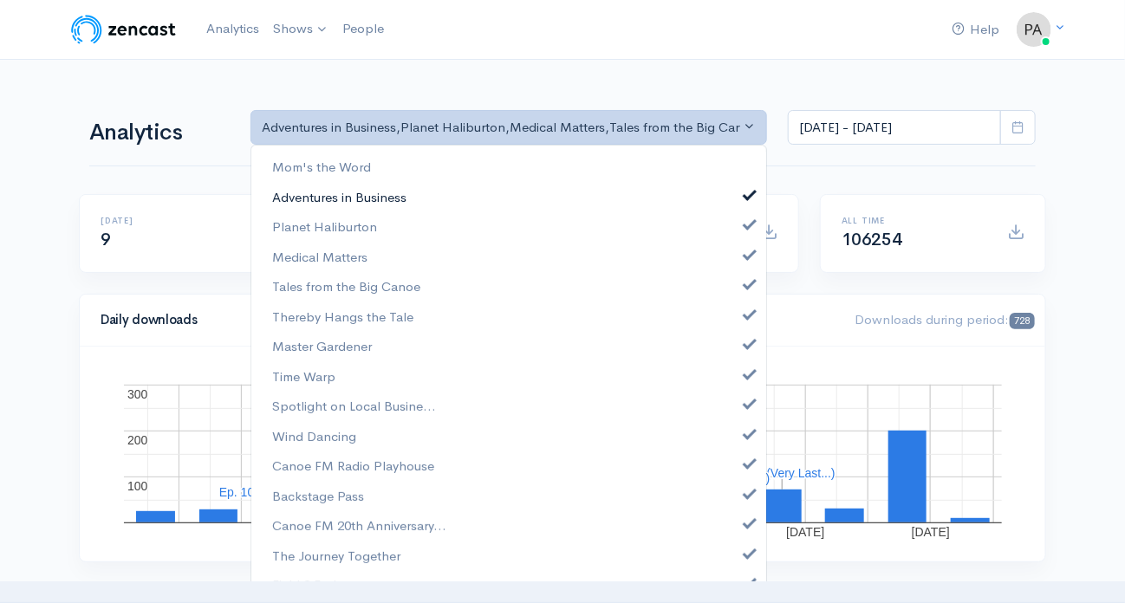
click at [746, 189] on span at bounding box center [749, 192] width 7 height 13
click at [742, 216] on link "Planet Haliburton" at bounding box center [508, 227] width 515 height 30
click at [746, 246] on link "Medical Matters" at bounding box center [508, 257] width 515 height 30
click at [746, 279] on span at bounding box center [749, 283] width 7 height 13
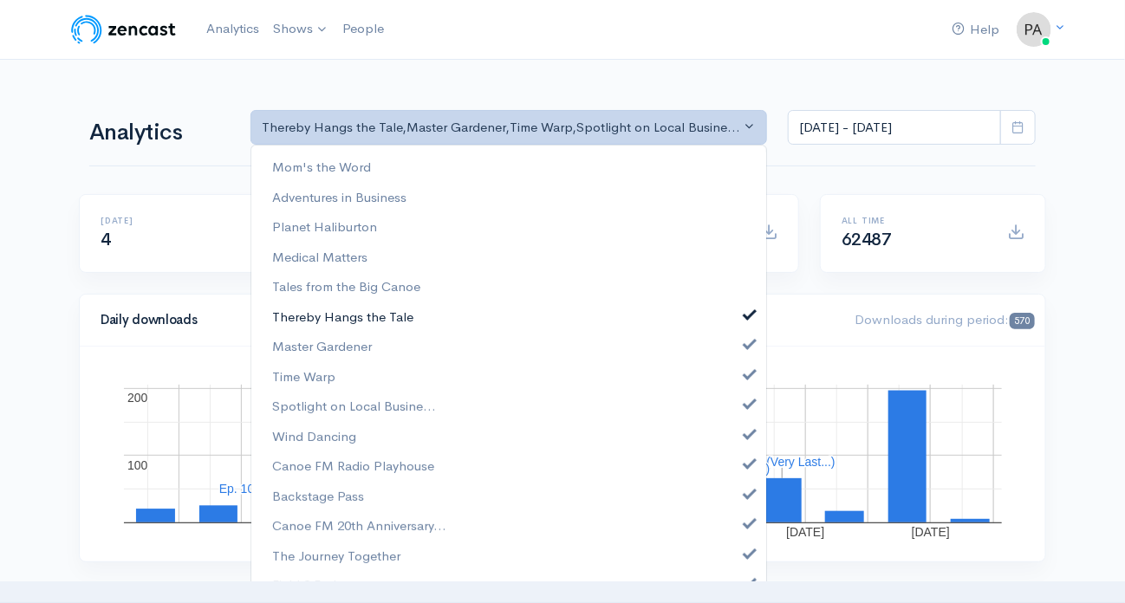
click at [746, 312] on span at bounding box center [749, 312] width 7 height 13
select select "4303"
click at [740, 375] on link "Time Warp" at bounding box center [508, 377] width 515 height 30
click at [746, 401] on span at bounding box center [749, 402] width 7 height 13
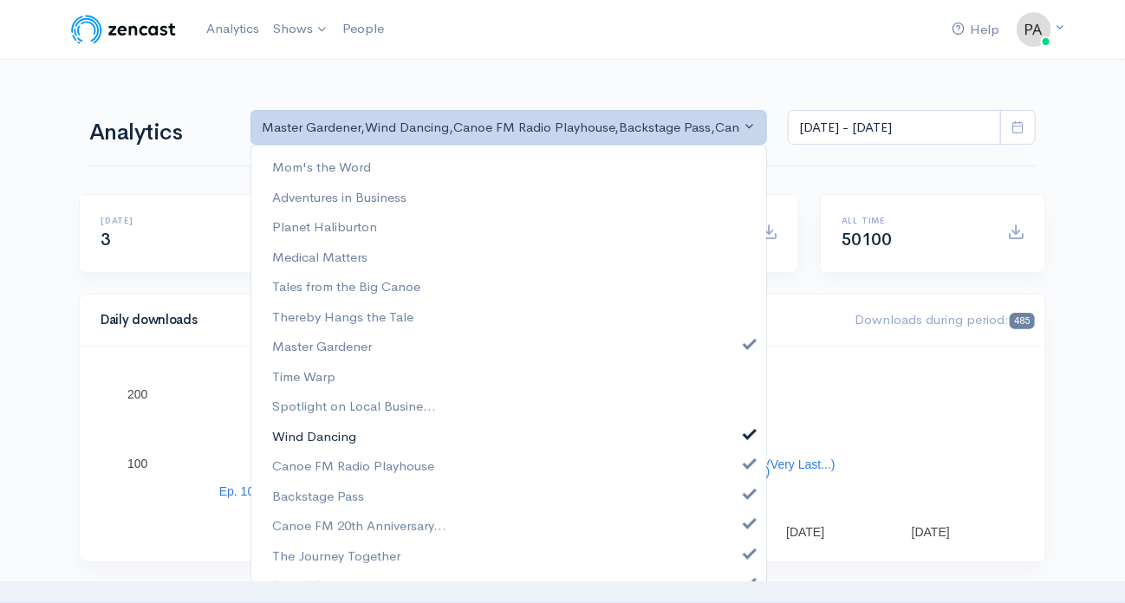
drag, startPoint x: 739, startPoint y: 432, endPoint x: 738, endPoint y: 459, distance: 27.8
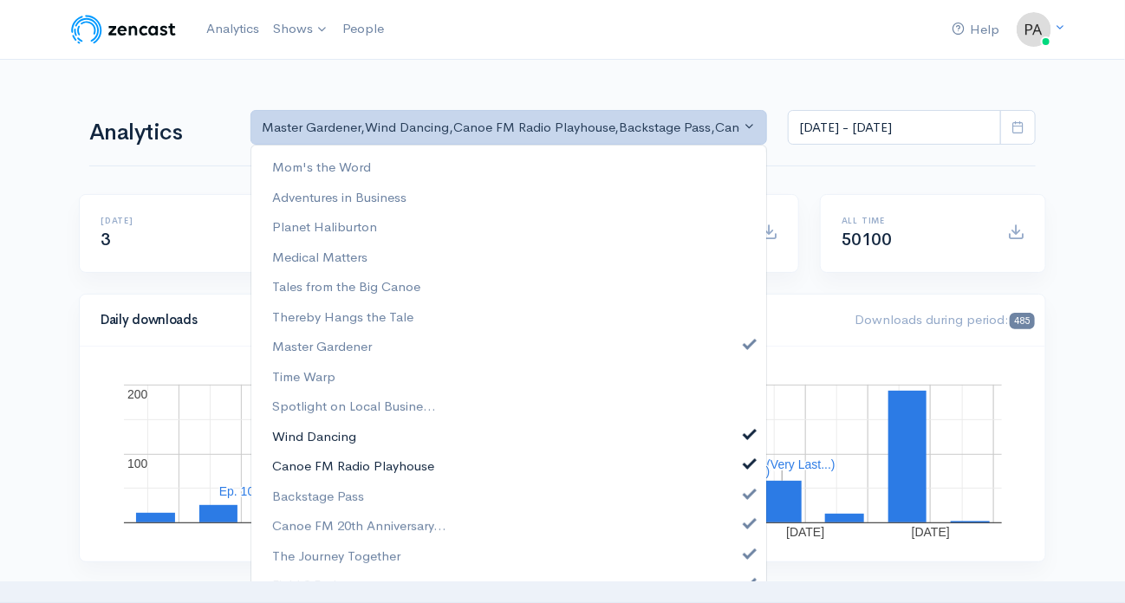
click at [746, 433] on span at bounding box center [749, 432] width 7 height 13
click at [746, 466] on span at bounding box center [749, 462] width 7 height 13
click at [746, 493] on span at bounding box center [749, 491] width 7 height 13
click at [737, 512] on link "Canoe FM 20th Anniversary..." at bounding box center [508, 526] width 515 height 30
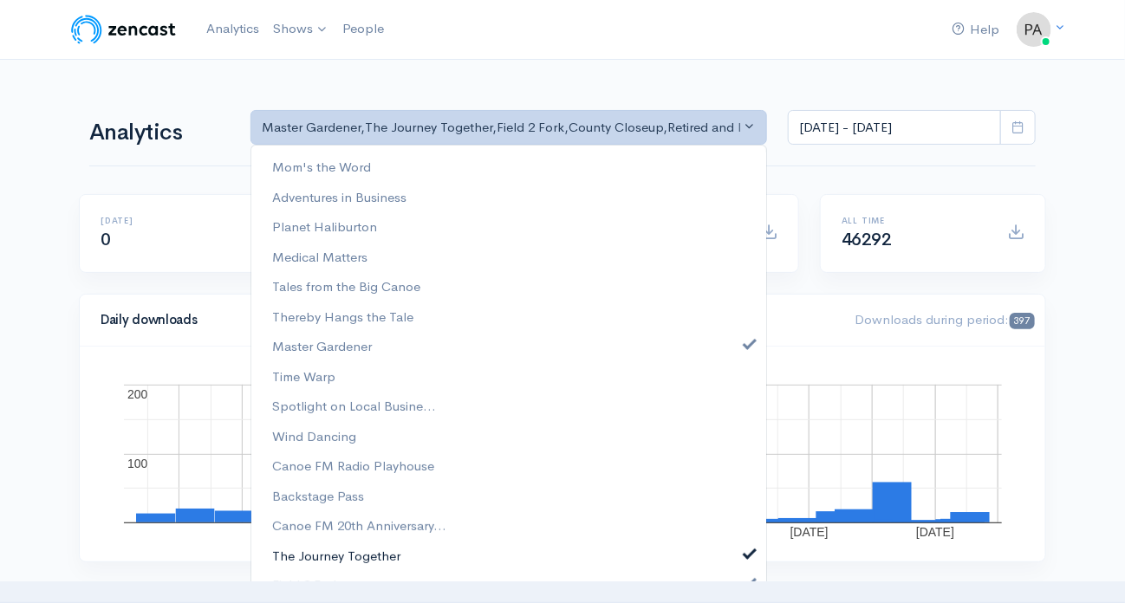
click at [746, 552] on span at bounding box center [749, 551] width 7 height 13
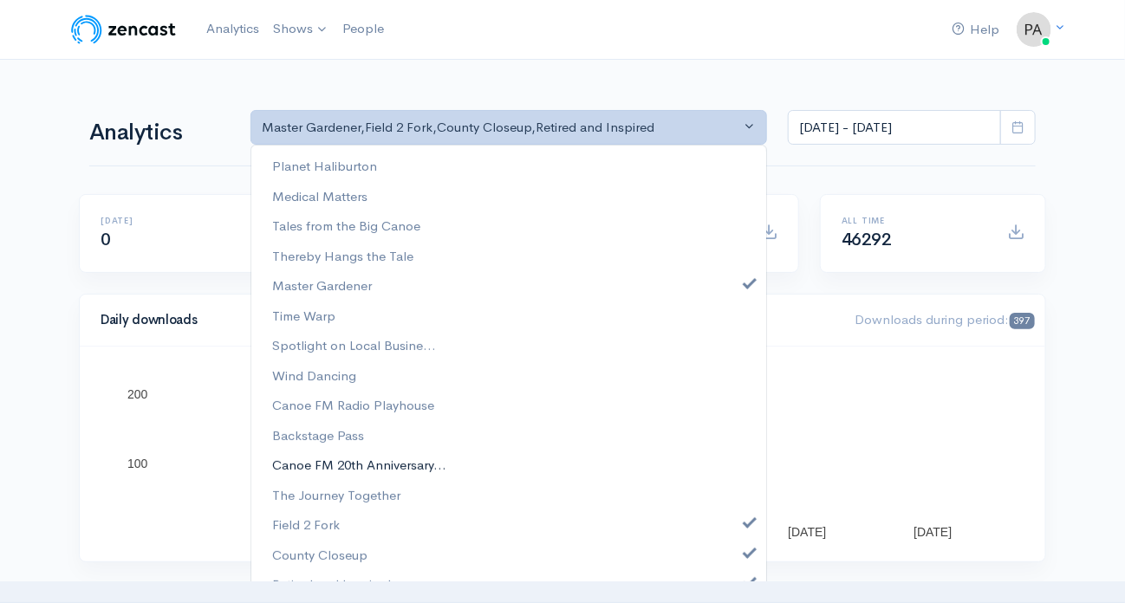
scroll to position [77, 0]
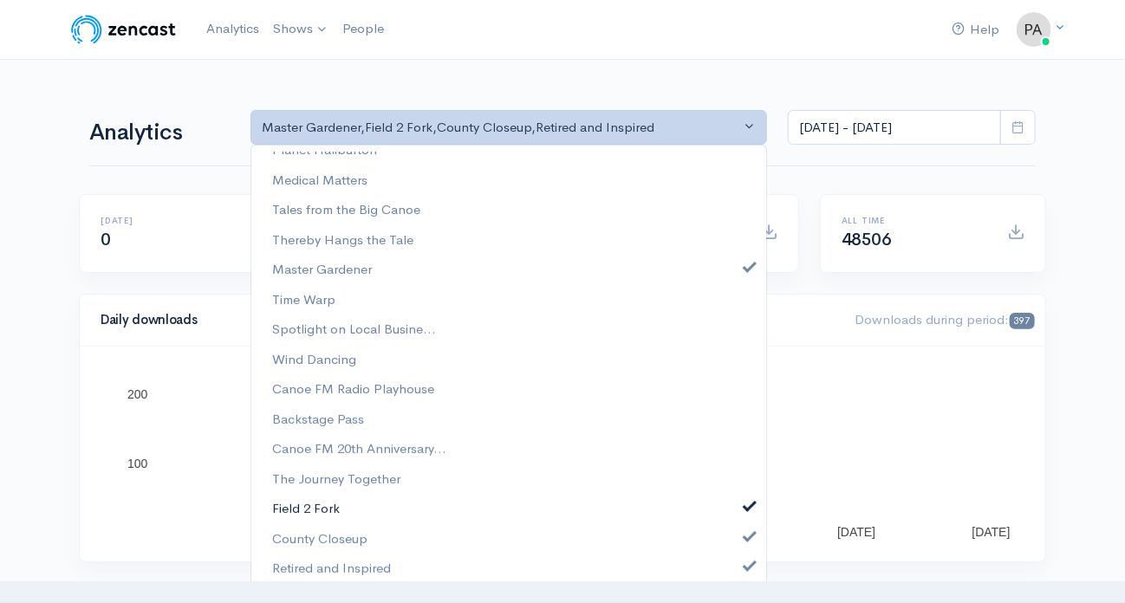
click at [746, 500] on span at bounding box center [749, 504] width 7 height 13
drag, startPoint x: 739, startPoint y: 528, endPoint x: 739, endPoint y: 556, distance: 27.7
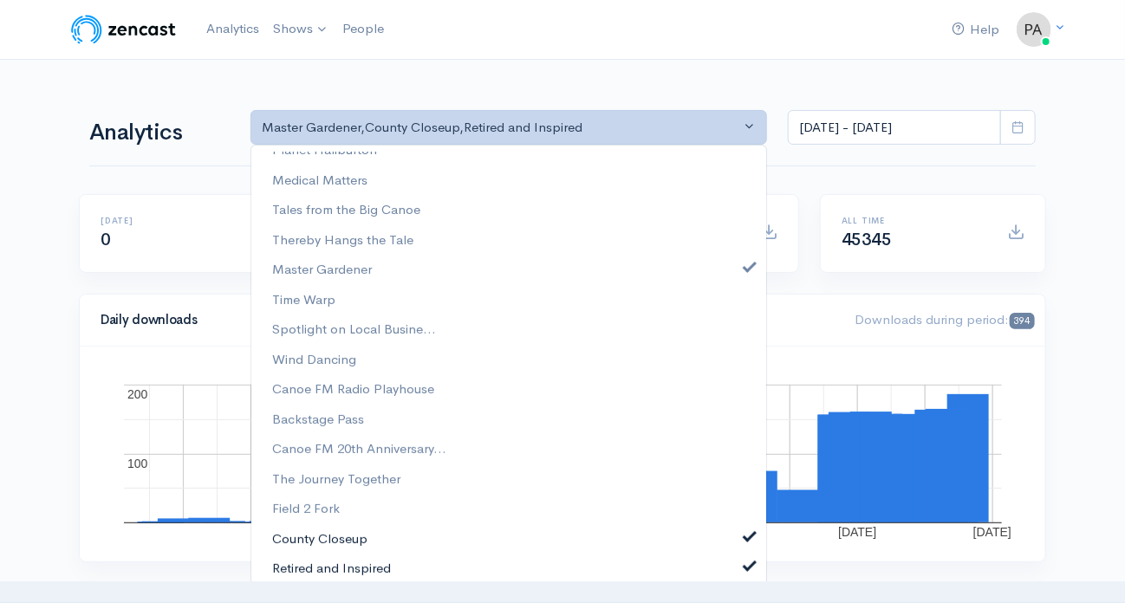
click at [746, 534] on span at bounding box center [749, 534] width 7 height 13
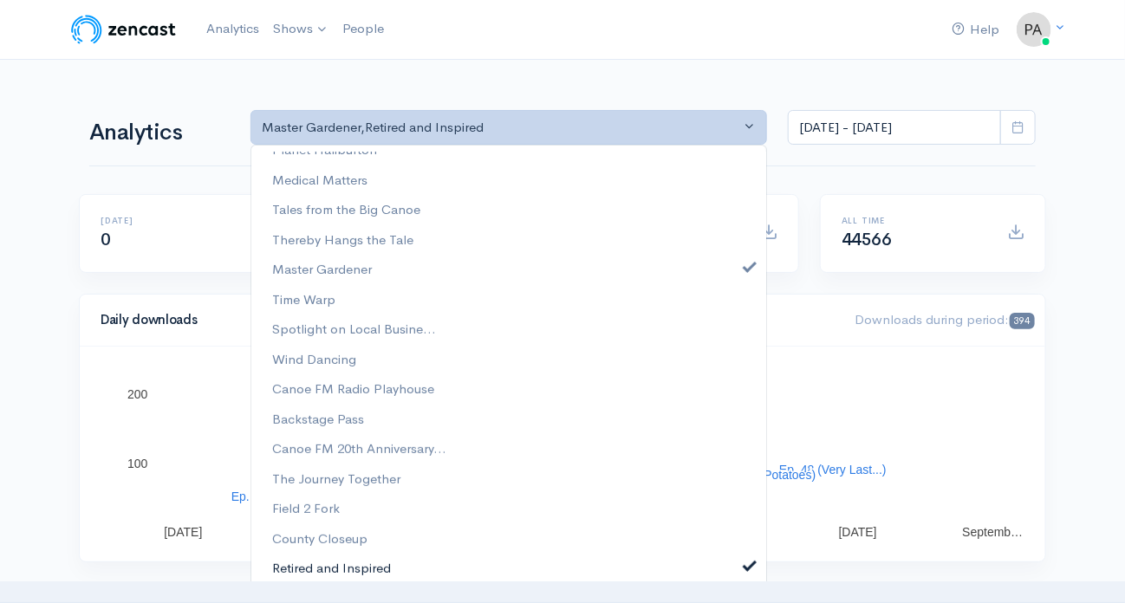
click at [746, 562] on span at bounding box center [749, 564] width 7 height 13
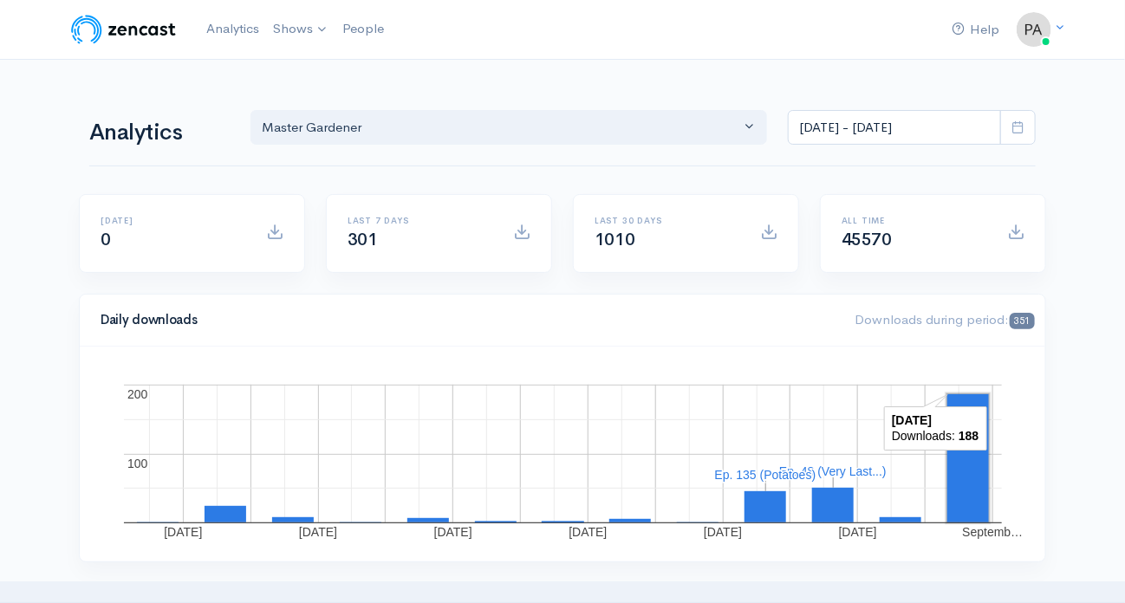
click at [967, 477] on rect "A chart." at bounding box center [969, 458] width 42 height 128
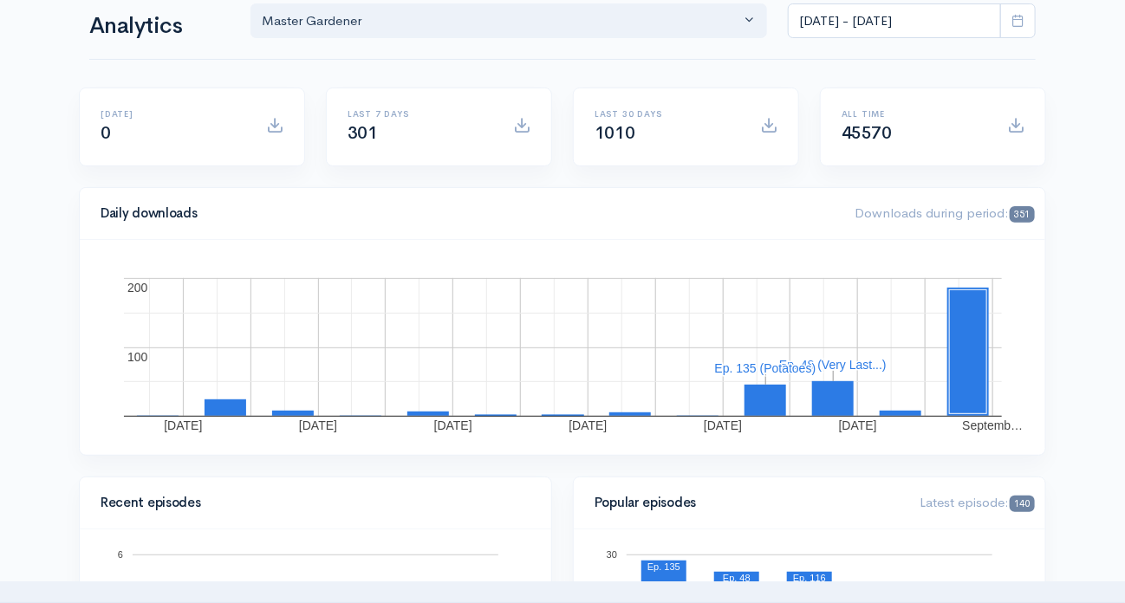
scroll to position [0, 0]
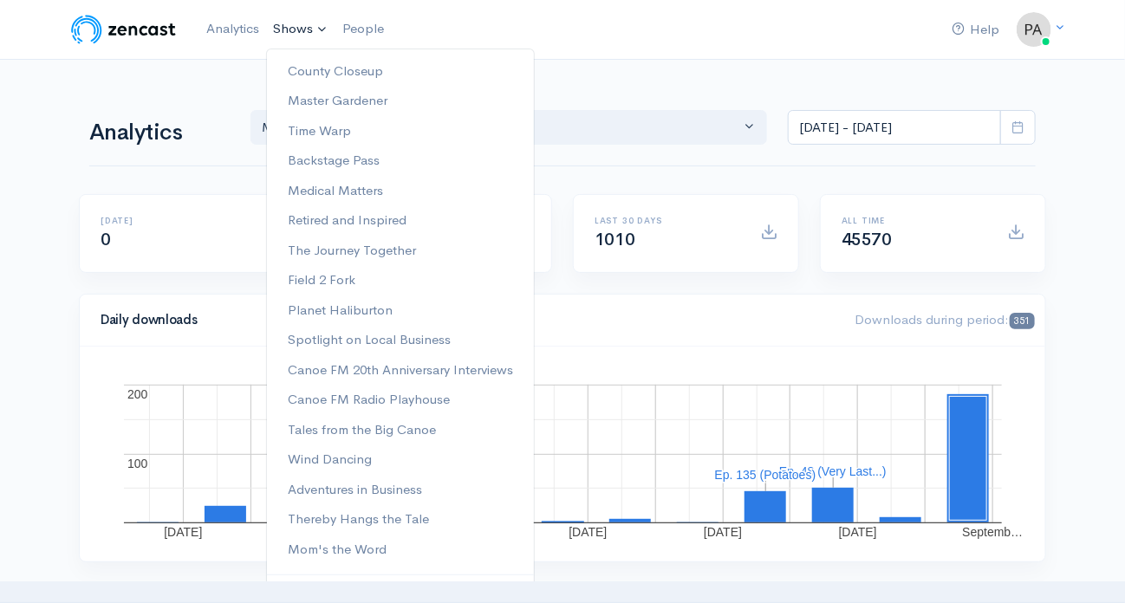
click at [297, 23] on link "Shows" at bounding box center [300, 29] width 69 height 38
click at [325, 101] on link "Master Gardener" at bounding box center [400, 101] width 267 height 30
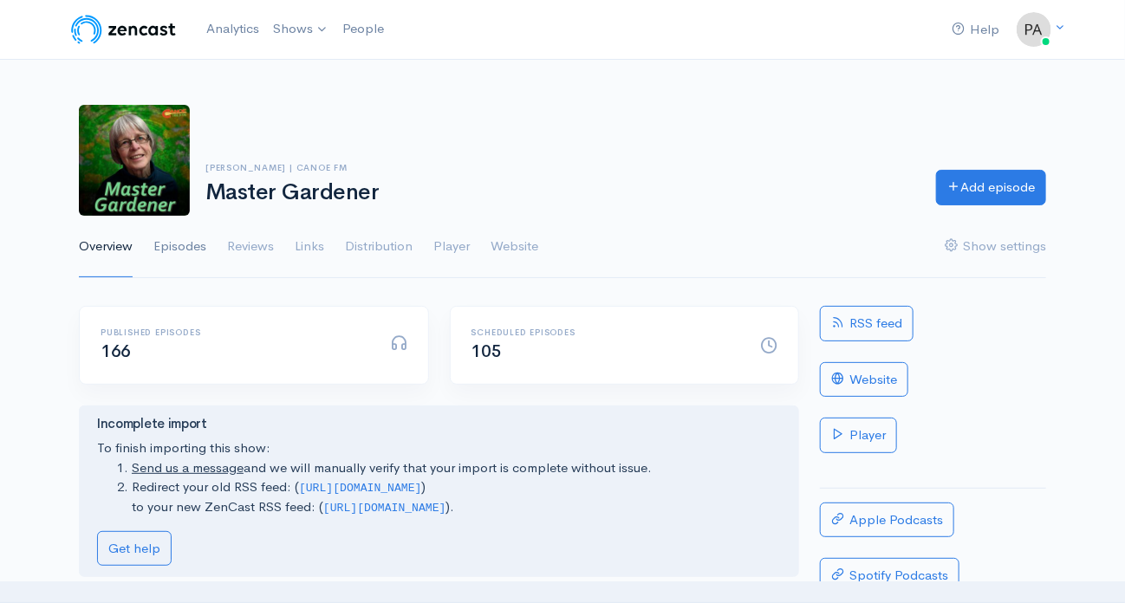
click at [185, 240] on link "Episodes" at bounding box center [179, 247] width 53 height 62
